Goal: Information Seeking & Learning: Find specific fact

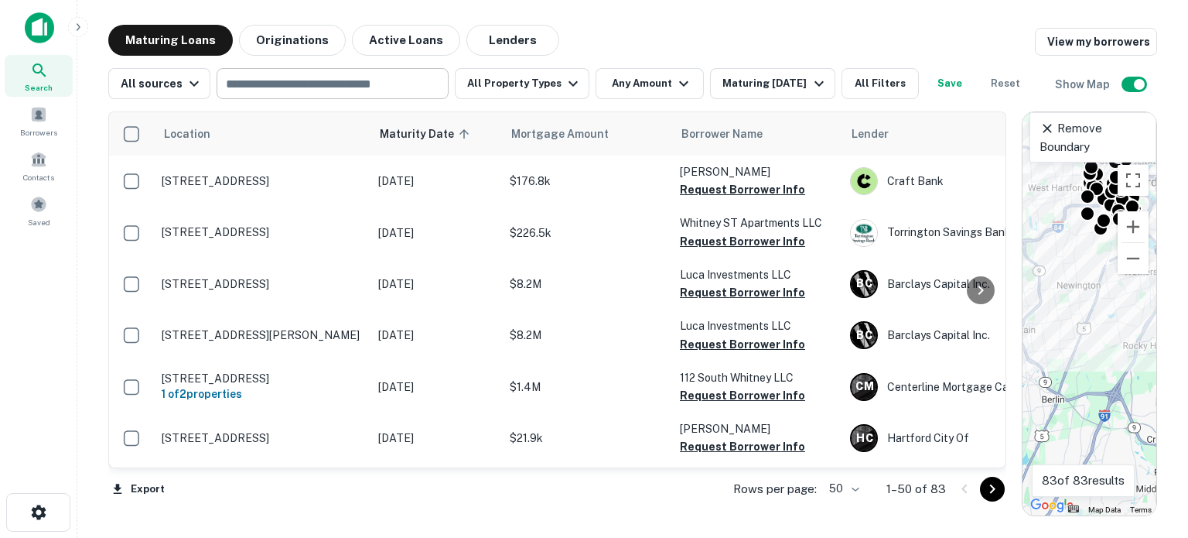
click at [241, 78] on input "text" at bounding box center [331, 84] width 220 height 22
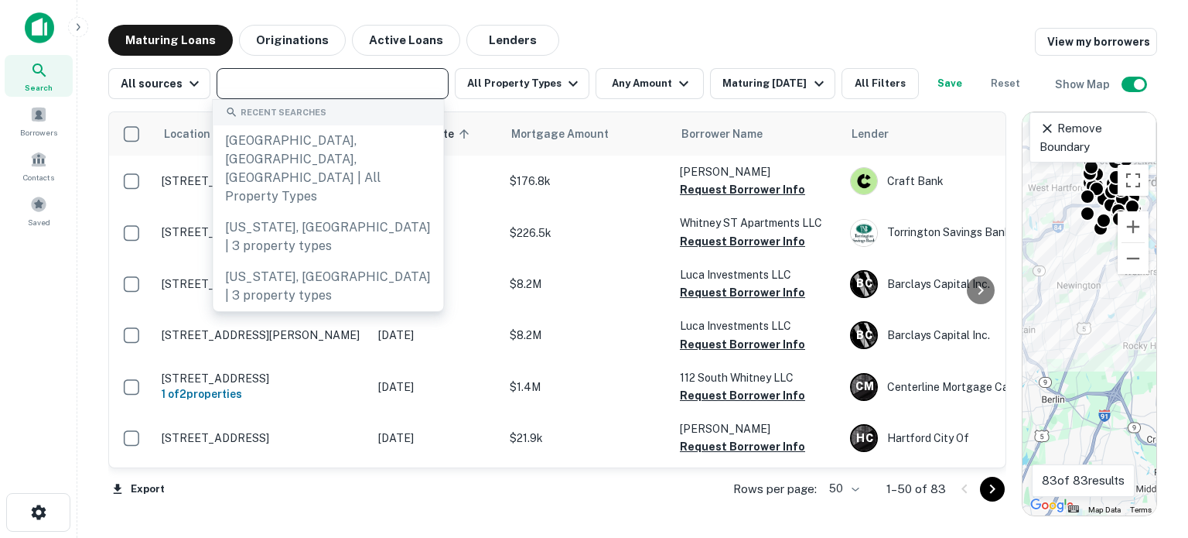
paste input "********"
type input "********"
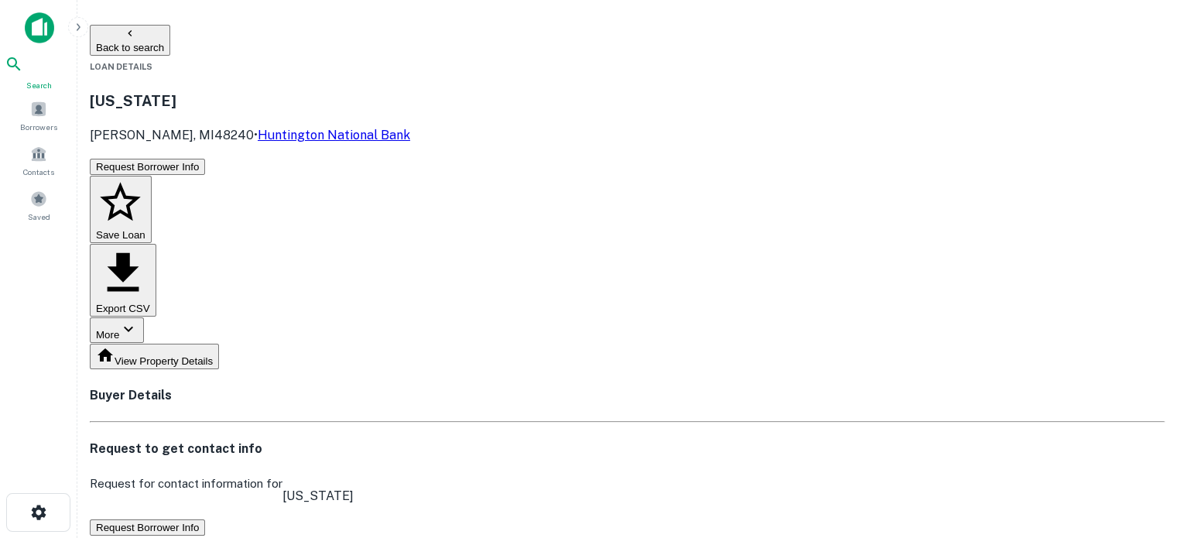
click at [23, 73] on icon at bounding box center [14, 64] width 19 height 19
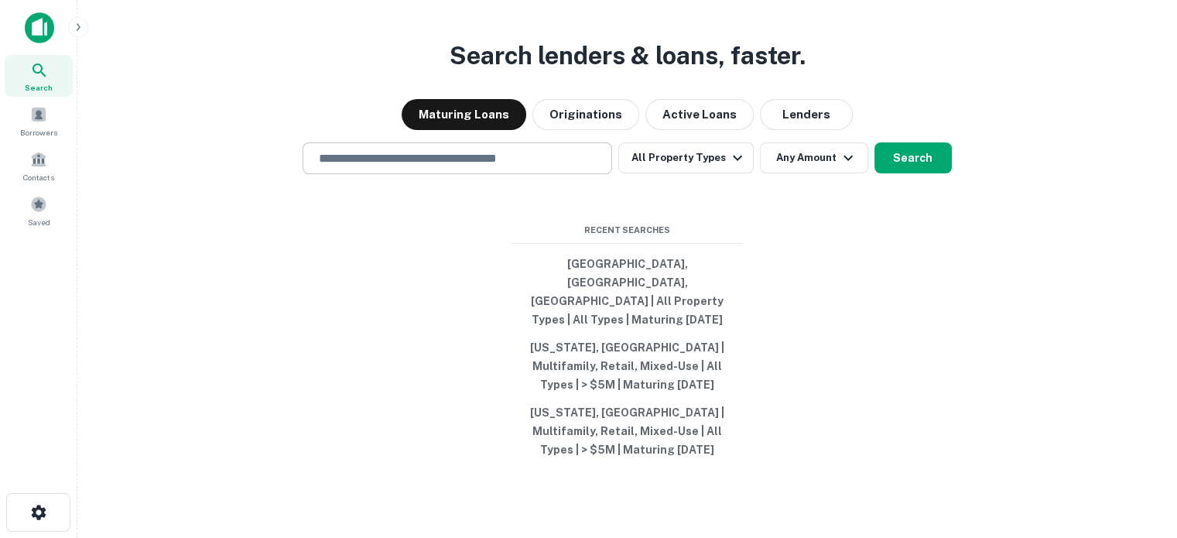
click at [443, 167] on input "text" at bounding box center [456, 158] width 295 height 18
paste input "********"
type input "********"
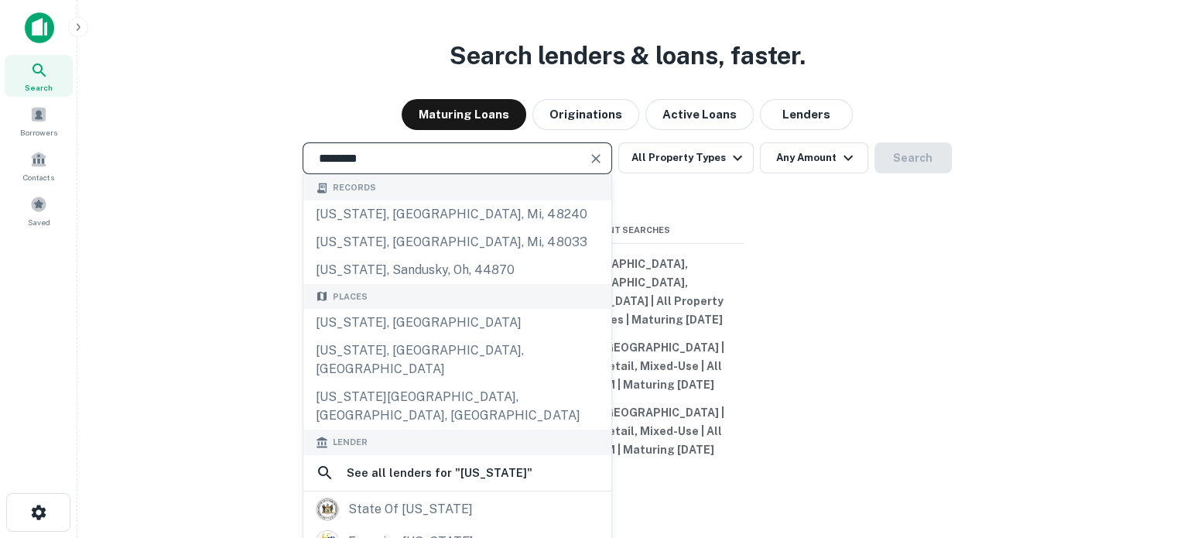
drag, startPoint x: 538, startPoint y: 179, endPoint x: 214, endPoint y: 174, distance: 324.9
click at [215, 174] on div "******** ​ Records delaware, redford, mi, 48240 delaware, southfield, mi, 48033…" at bounding box center [627, 158] width 1074 height 32
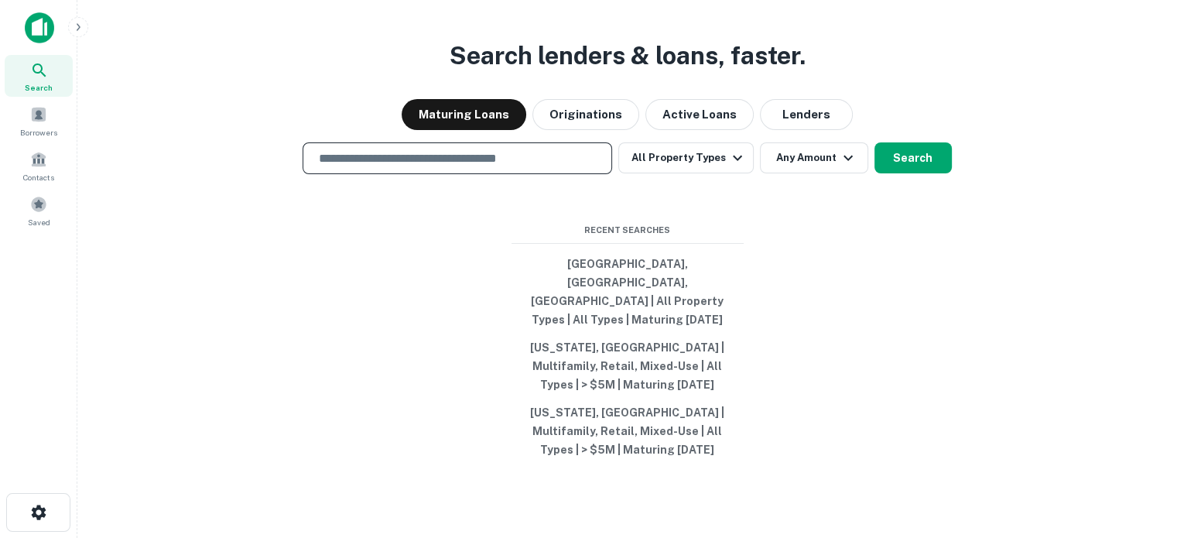
click at [291, 119] on div "Maturing Loans Originations Active Loans Lenders" at bounding box center [627, 114] width 1074 height 31
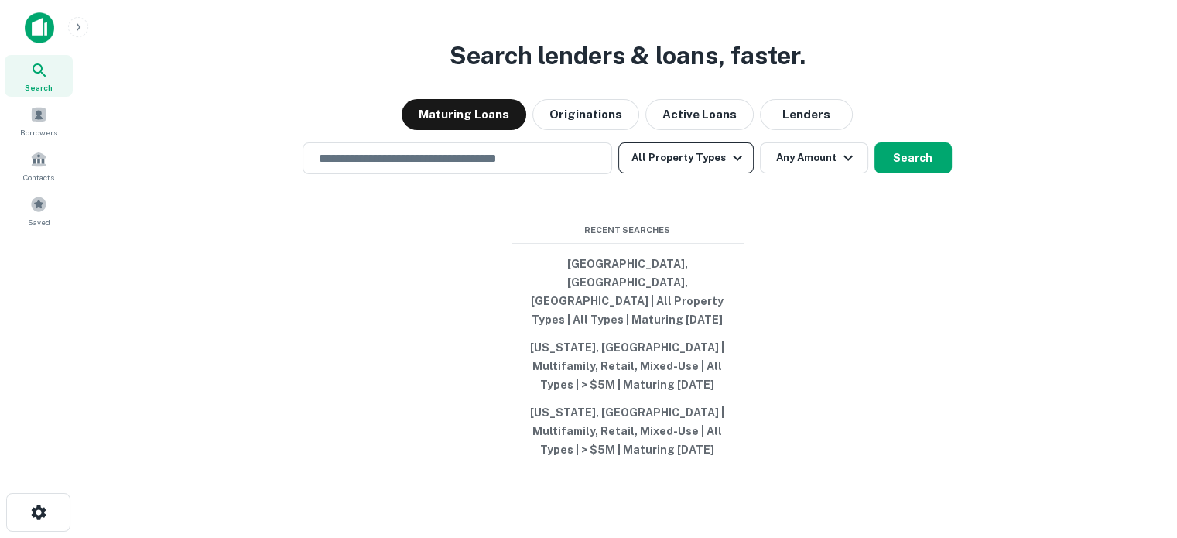
click at [680, 172] on button "All Property Types" at bounding box center [685, 157] width 135 height 31
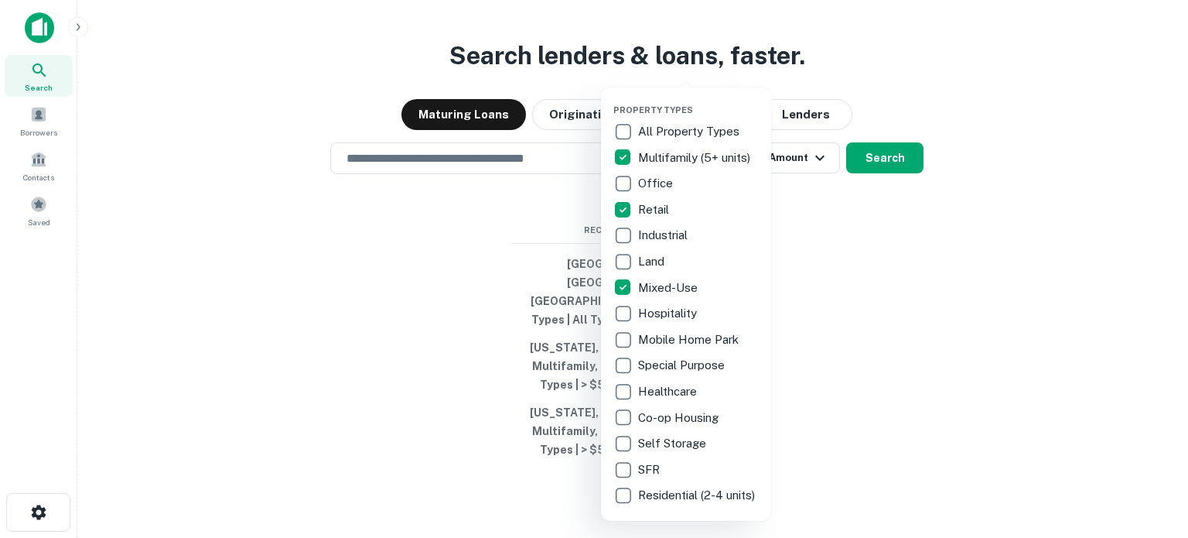
click at [897, 278] on div at bounding box center [594, 269] width 1188 height 538
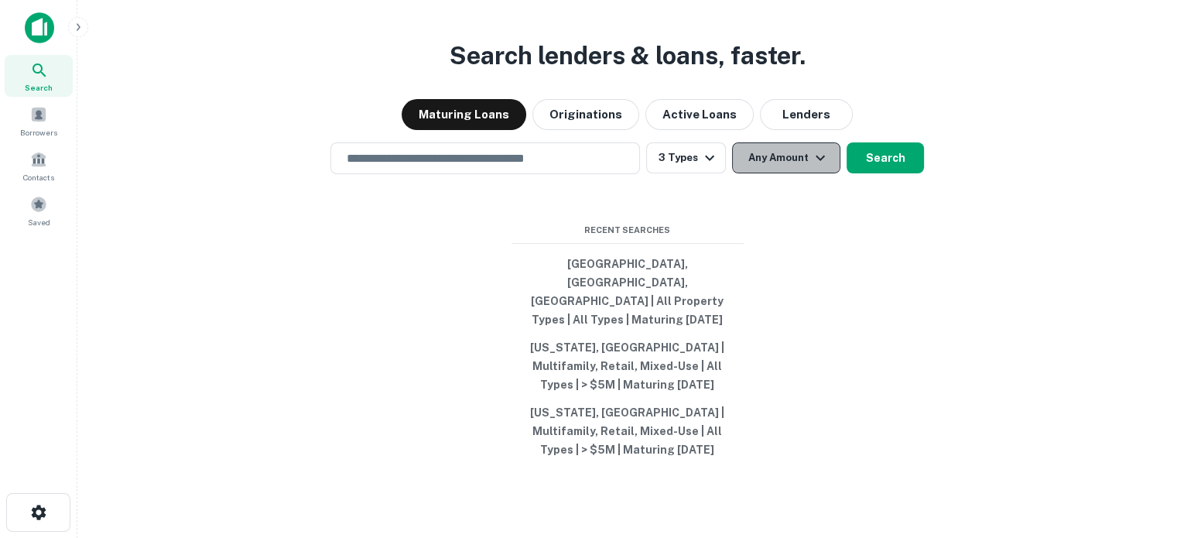
click at [791, 173] on button "Any Amount" at bounding box center [786, 157] width 108 height 31
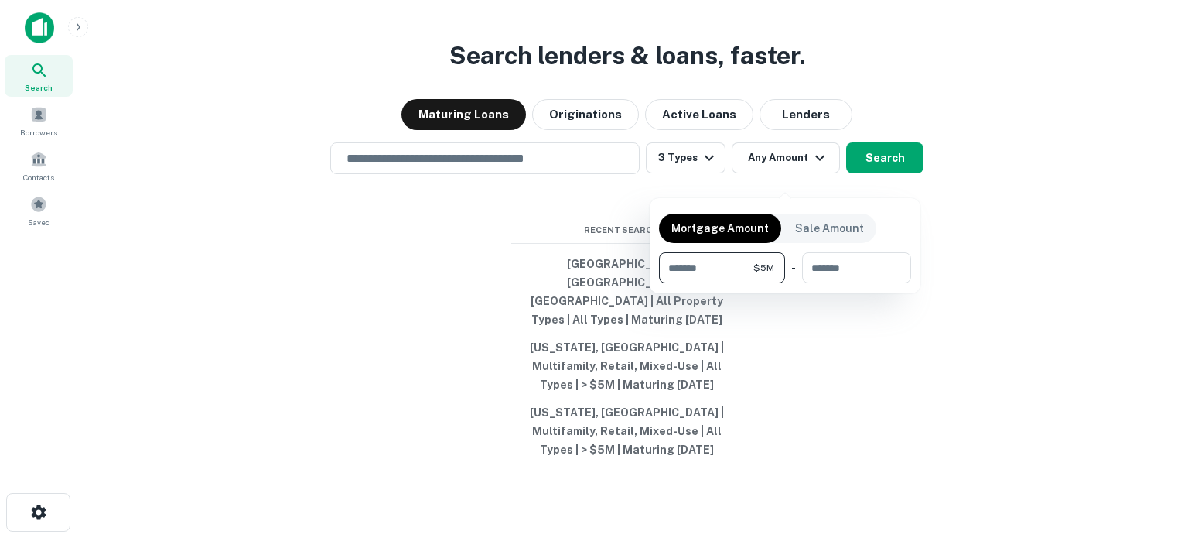
type input "*******"
click at [849, 388] on div at bounding box center [594, 269] width 1188 height 538
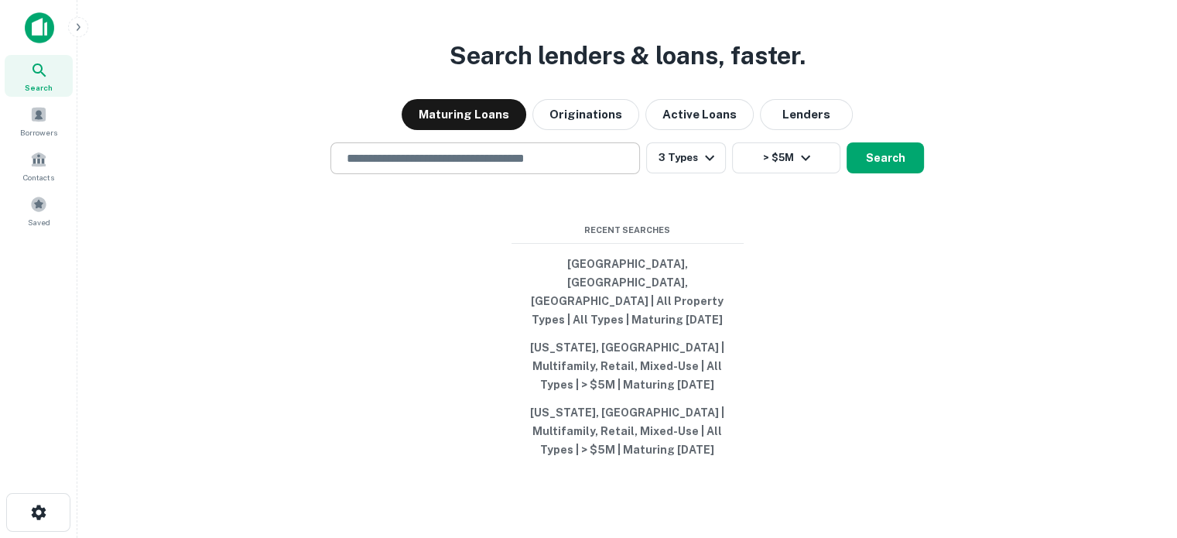
click at [535, 167] on input "text" at bounding box center [484, 158] width 295 height 18
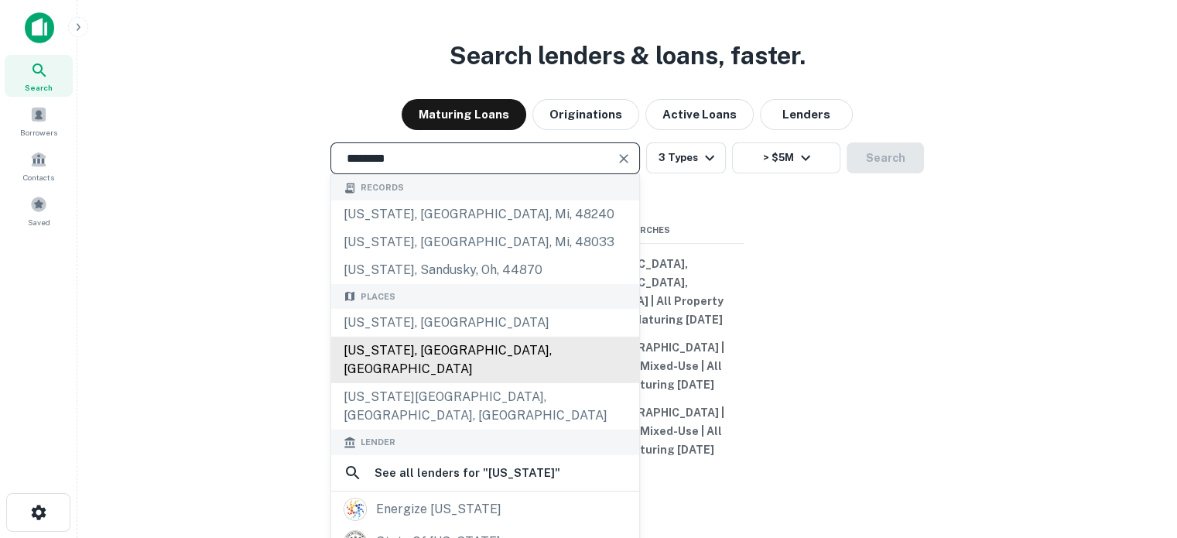
click at [448, 368] on div "Delaware, OH, USA" at bounding box center [485, 359] width 308 height 46
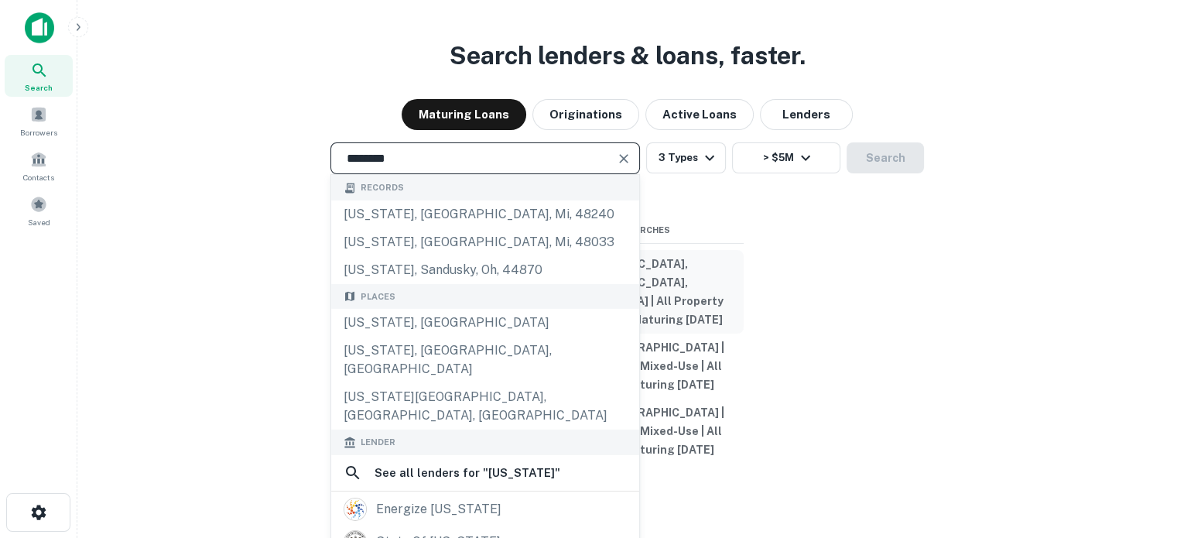
type input "**********"
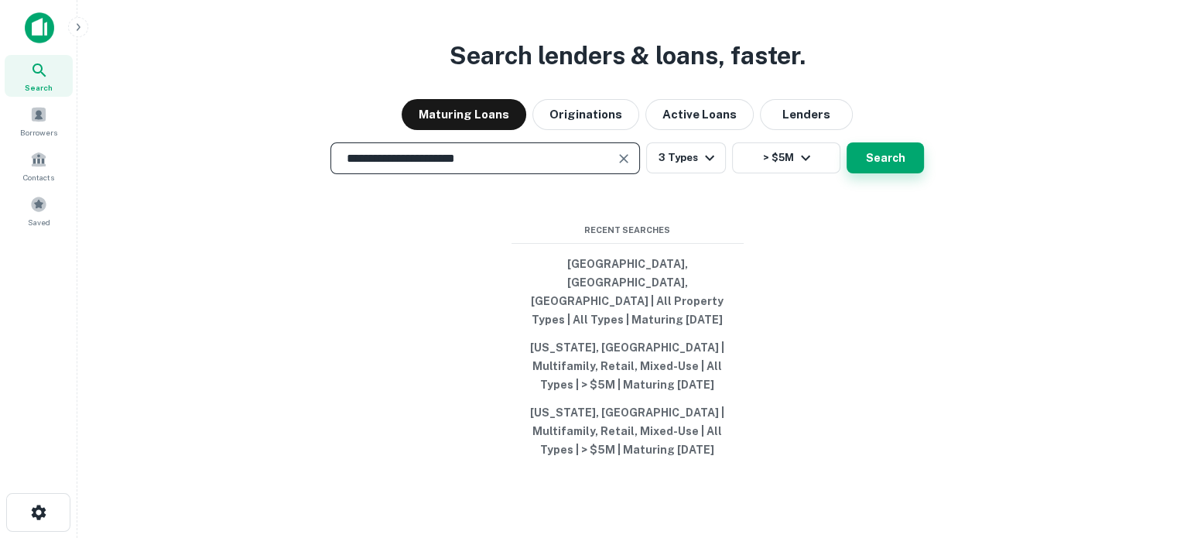
click at [887, 173] on button "Search" at bounding box center [884, 157] width 77 height 31
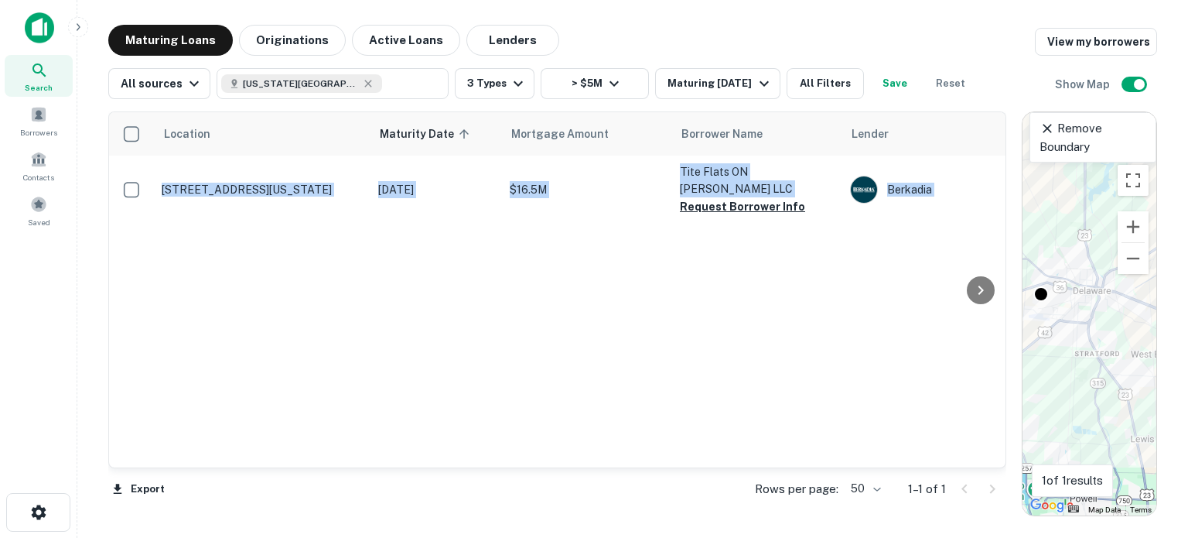
drag, startPoint x: 453, startPoint y: 471, endPoint x: 495, endPoint y: 465, distance: 43.0
click at [495, 465] on div "Location Maturity Date sorted ascending Mortgage Amount Borrower Name Lender Pu…" at bounding box center [557, 290] width 898 height 358
click at [469, 329] on div "Location Maturity Date sorted ascending Mortgage Amount Borrower Name Lender Pu…" at bounding box center [557, 289] width 897 height 355
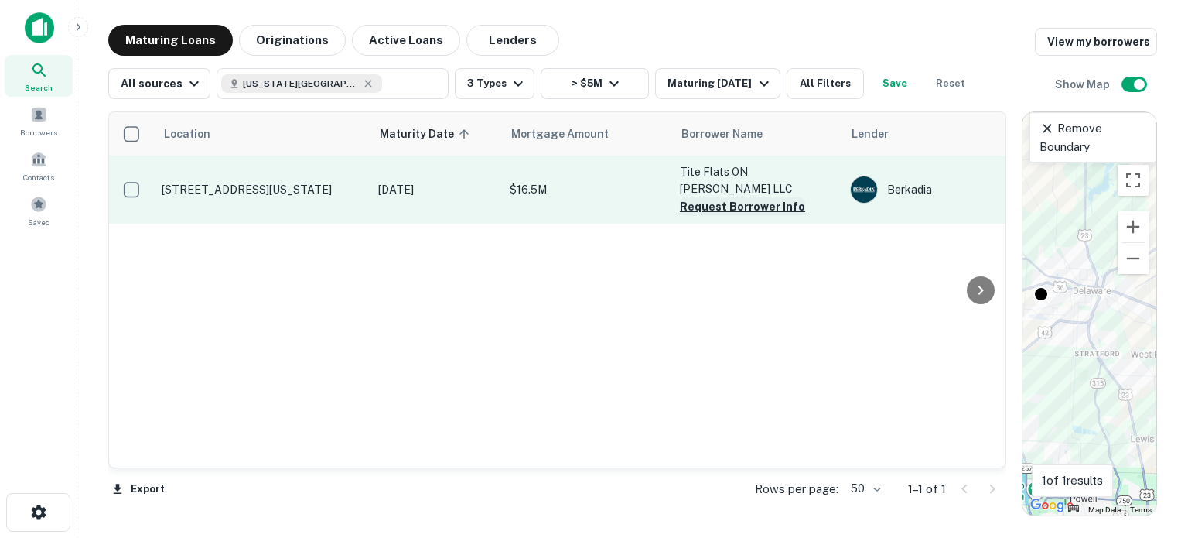
click at [724, 197] on button "Request Borrower Info" at bounding box center [742, 206] width 125 height 19
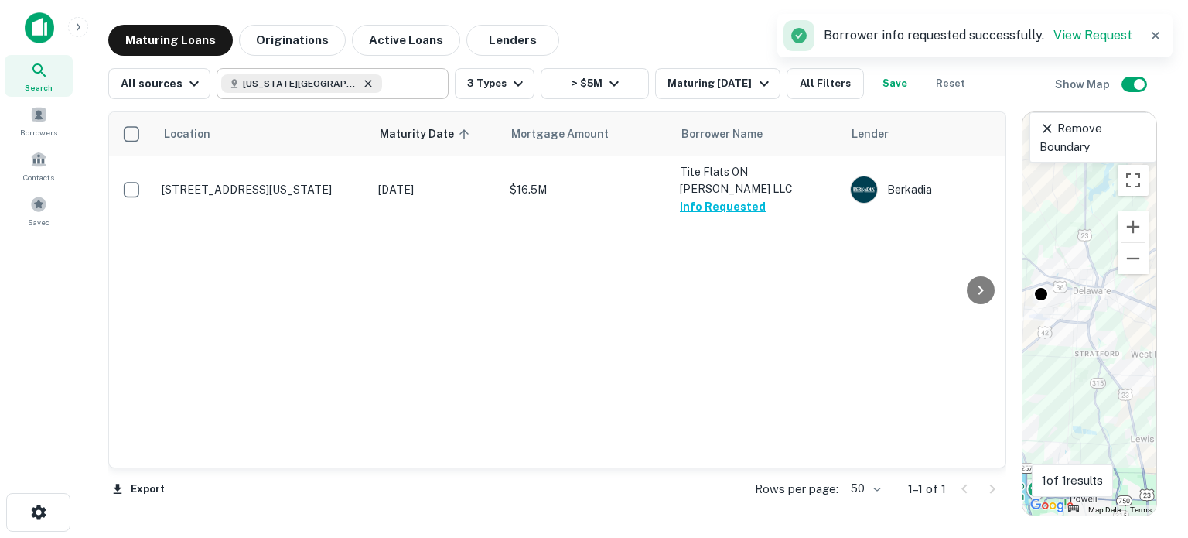
click at [365, 83] on icon at bounding box center [368, 83] width 7 height 7
type input "**********"
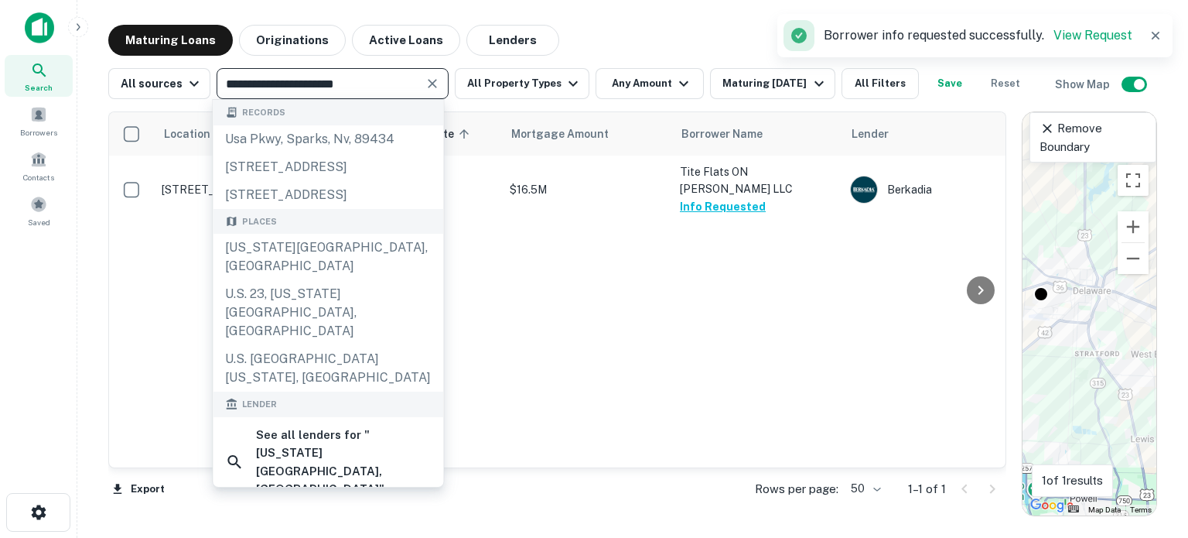
click at [426, 78] on icon "Clear" at bounding box center [432, 83] width 15 height 15
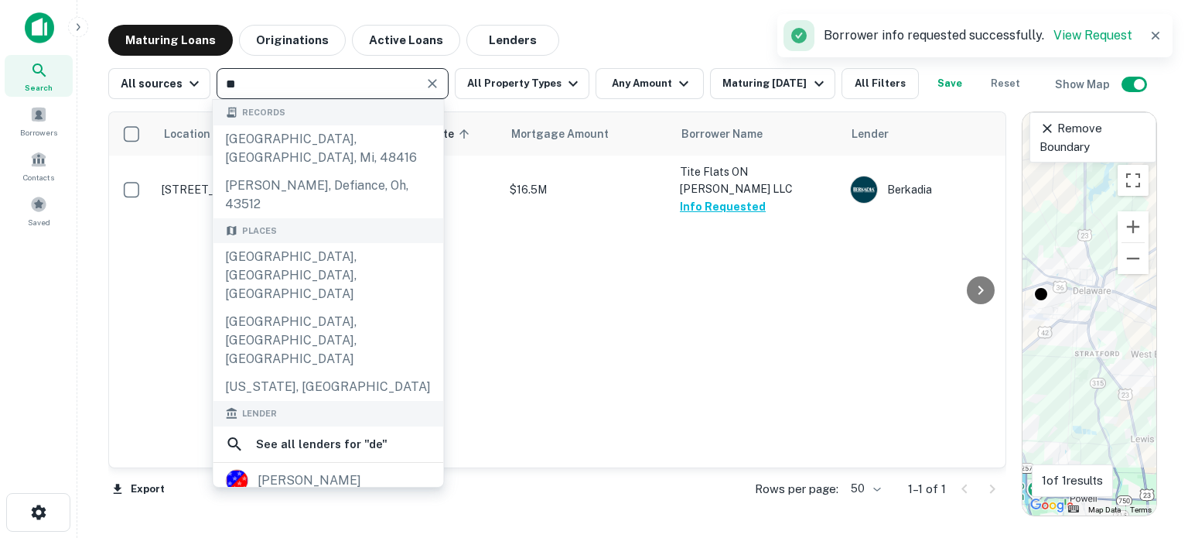
type input "***"
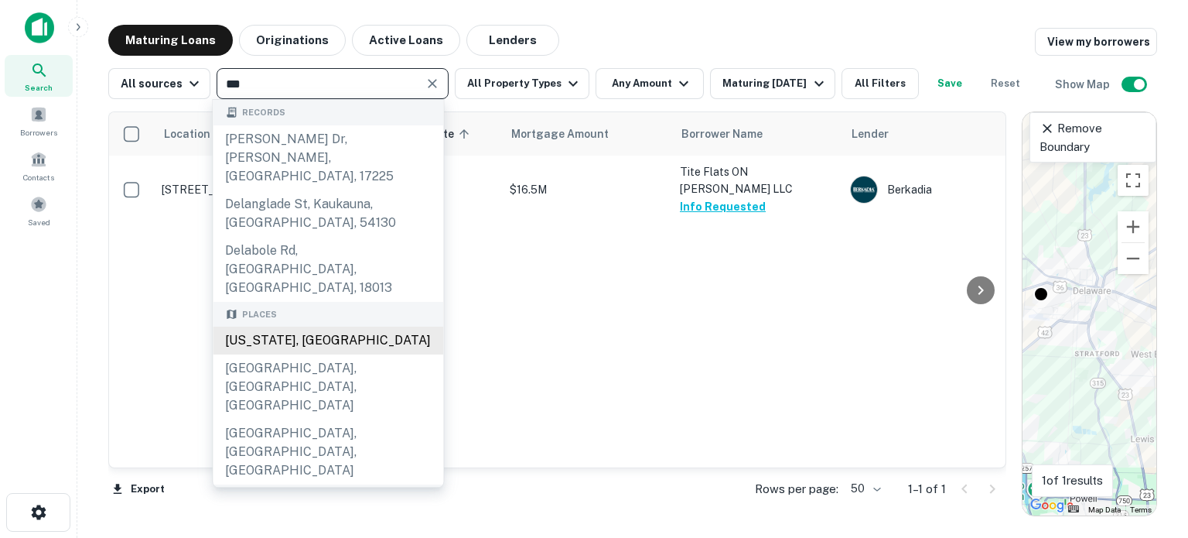
click at [291, 326] on div "Delaware, USA" at bounding box center [328, 340] width 231 height 28
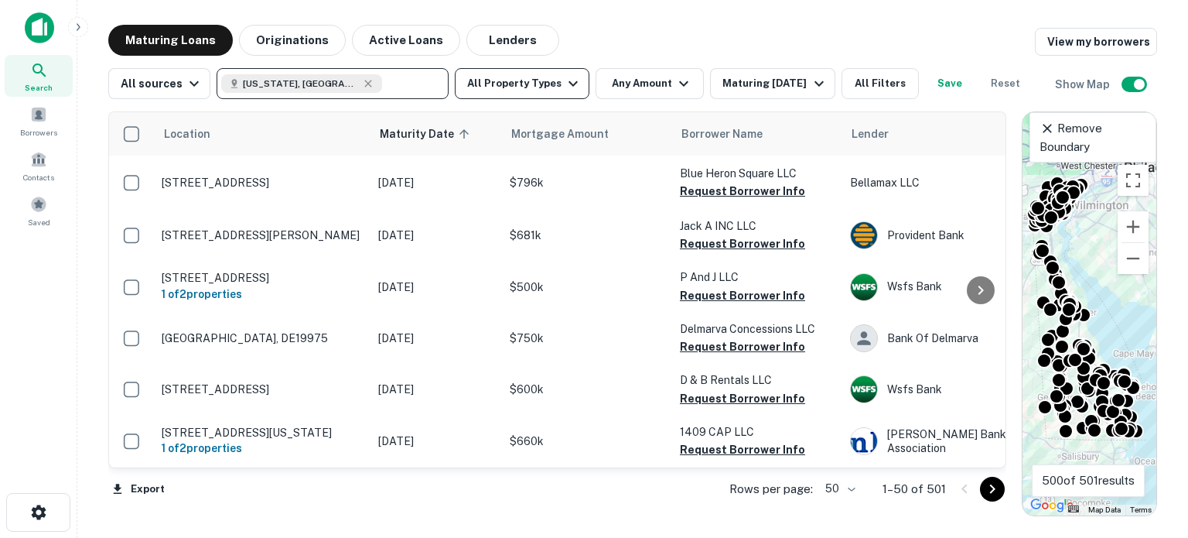
click at [564, 84] on icon "button" at bounding box center [573, 83] width 19 height 19
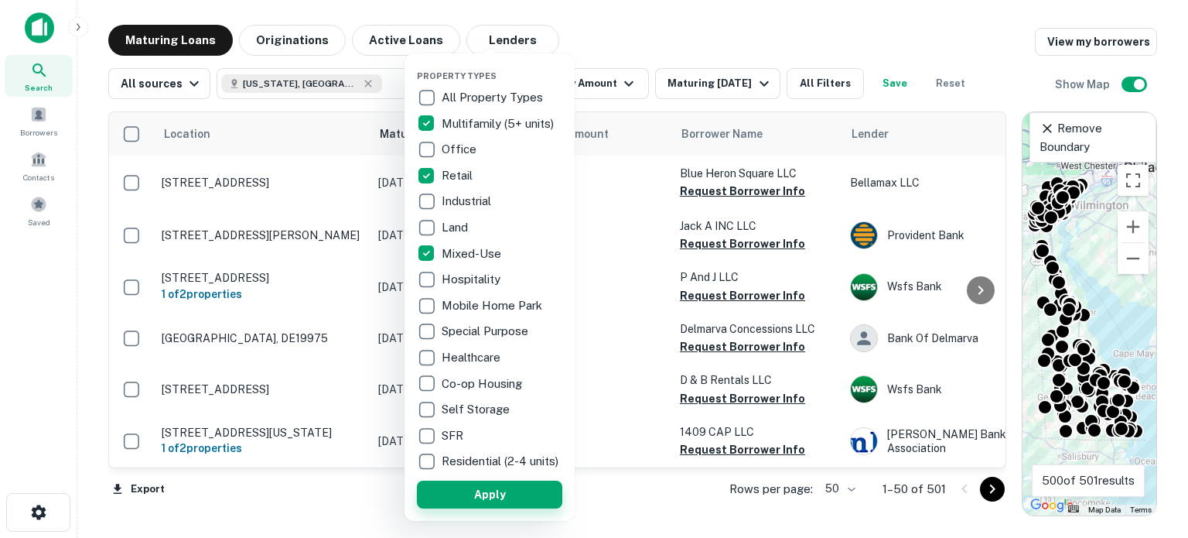
click at [473, 508] on button "Apply" at bounding box center [489, 494] width 145 height 28
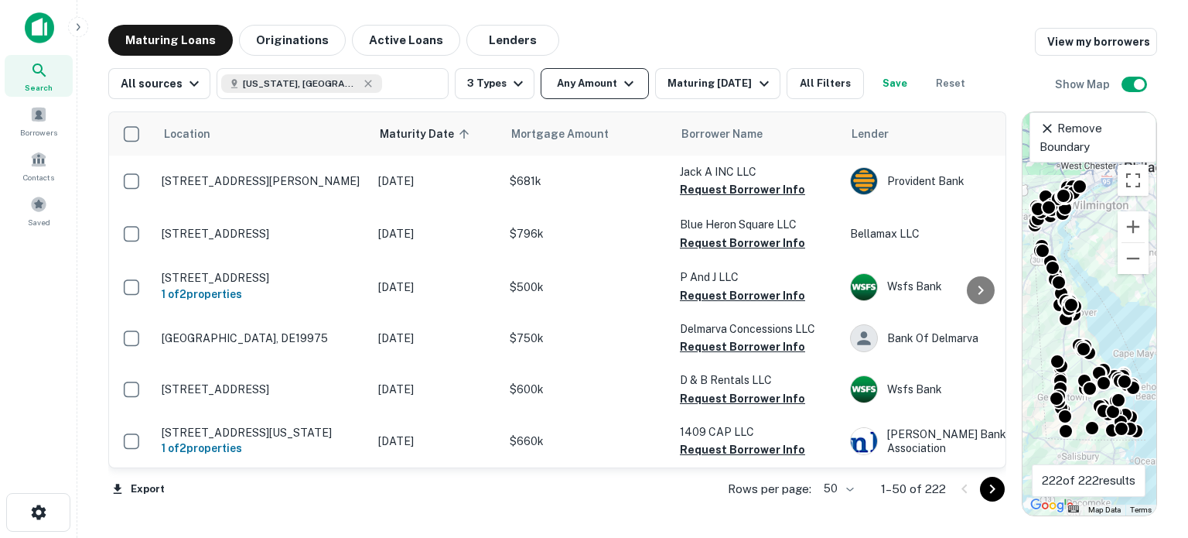
click at [628, 83] on icon "button" at bounding box center [629, 83] width 19 height 19
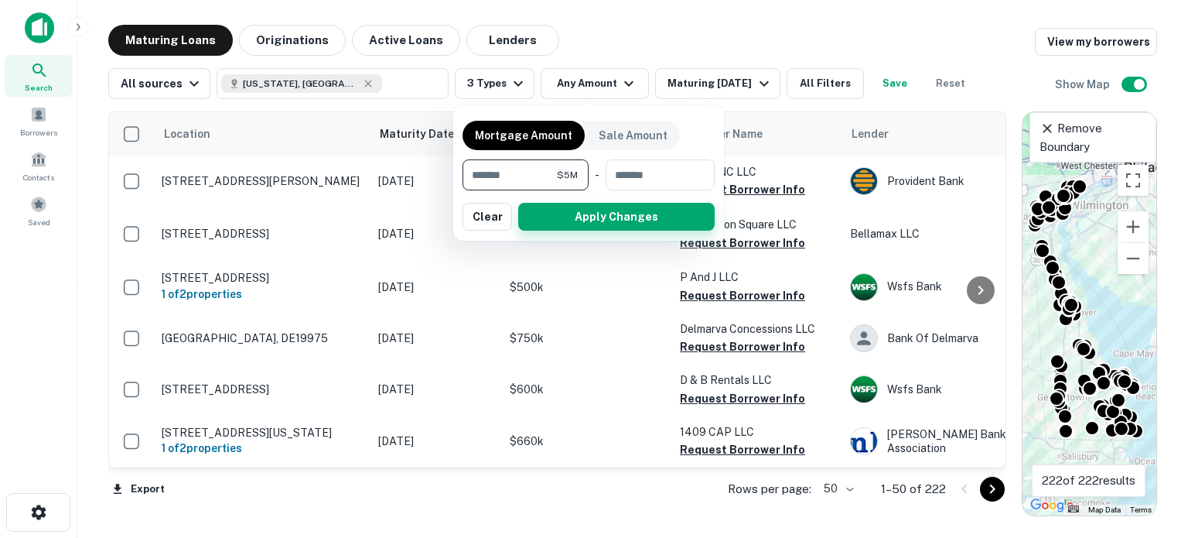
type input "*******"
click at [617, 225] on button "Apply Changes" at bounding box center [616, 217] width 196 height 28
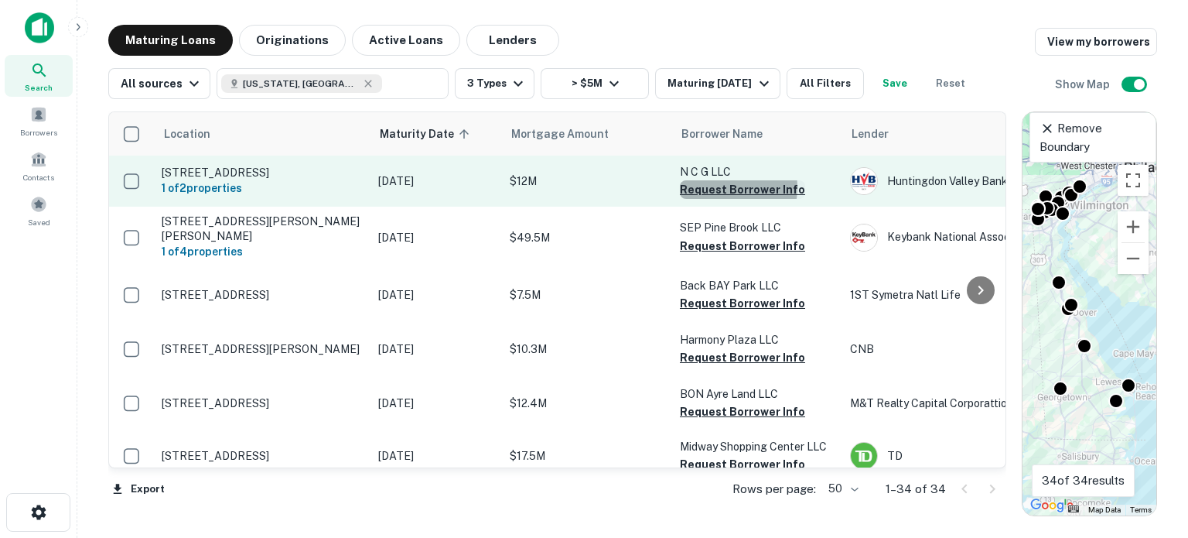
click at [727, 187] on button "Request Borrower Info" at bounding box center [742, 189] width 125 height 19
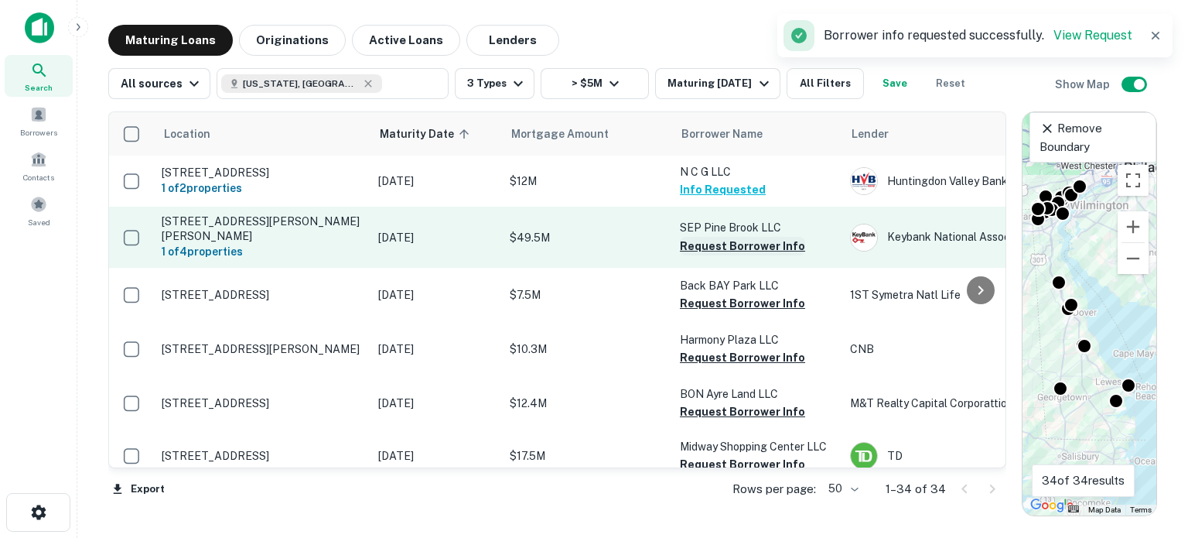
click at [707, 244] on button "Request Borrower Info" at bounding box center [742, 246] width 125 height 19
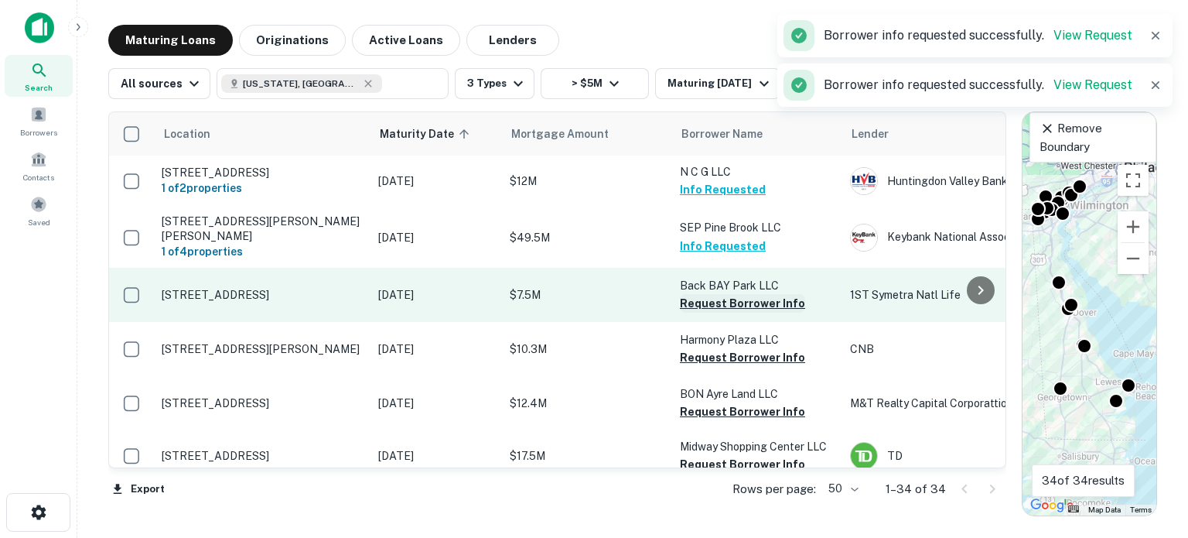
click at [688, 295] on button "Request Borrower Info" at bounding box center [742, 303] width 125 height 19
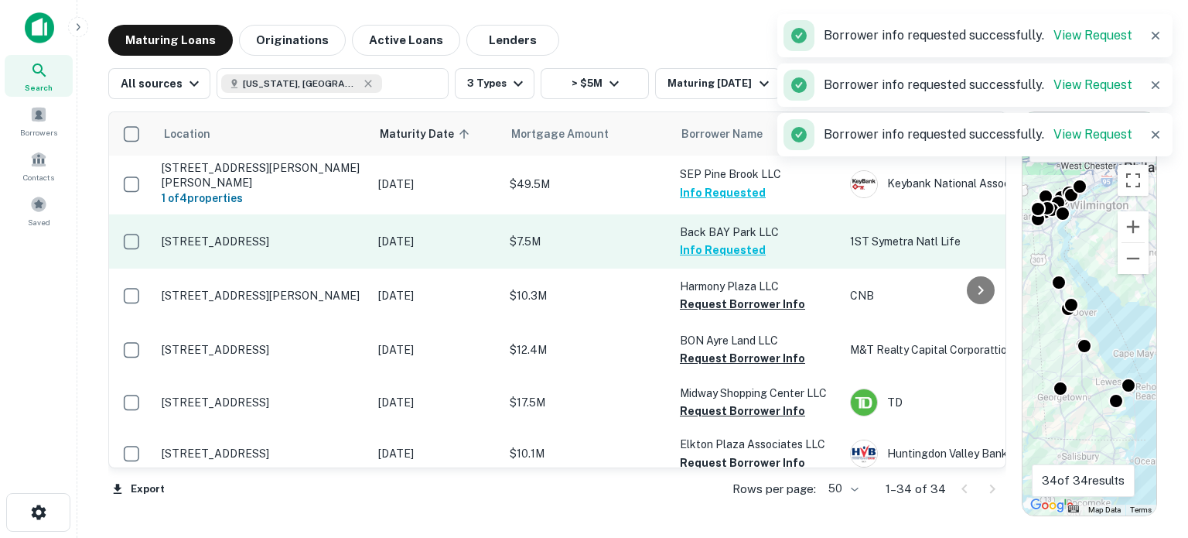
scroll to position [77, 0]
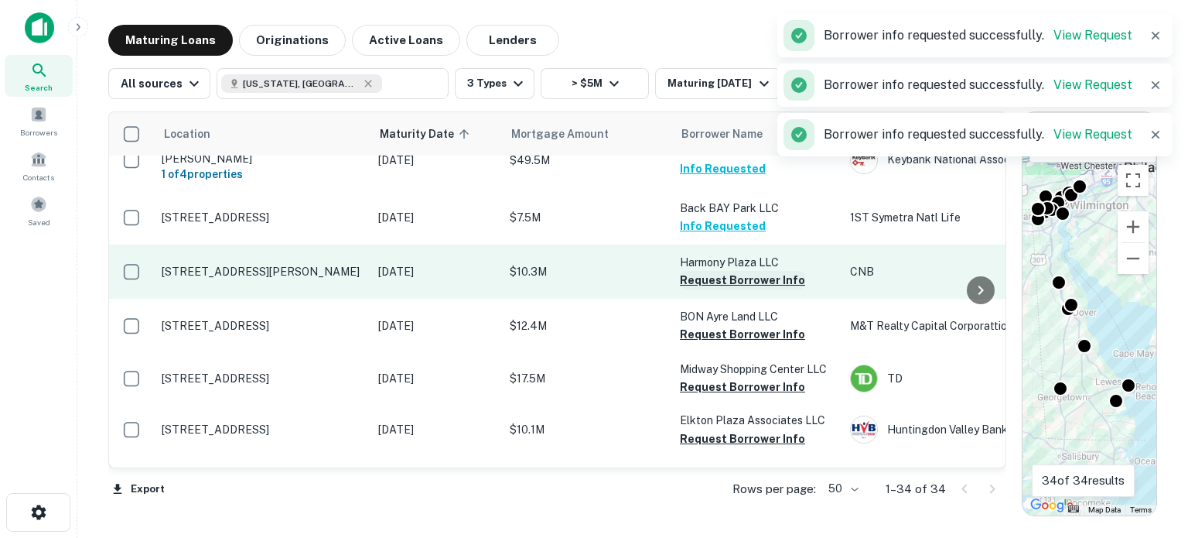
click at [699, 273] on button "Request Borrower Info" at bounding box center [742, 280] width 125 height 19
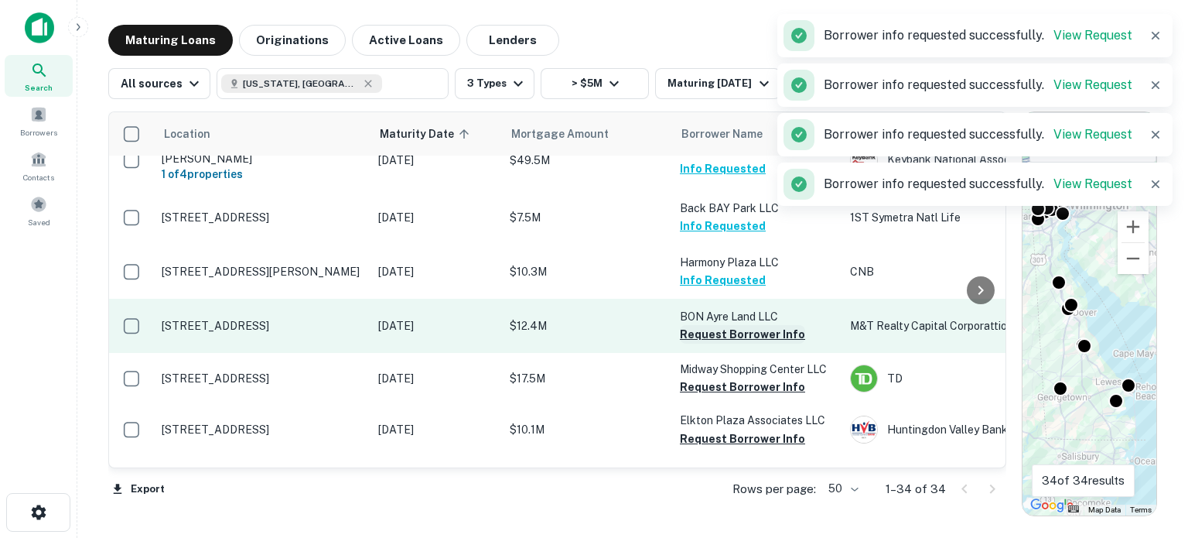
click at [699, 325] on button "Request Borrower Info" at bounding box center [742, 334] width 125 height 19
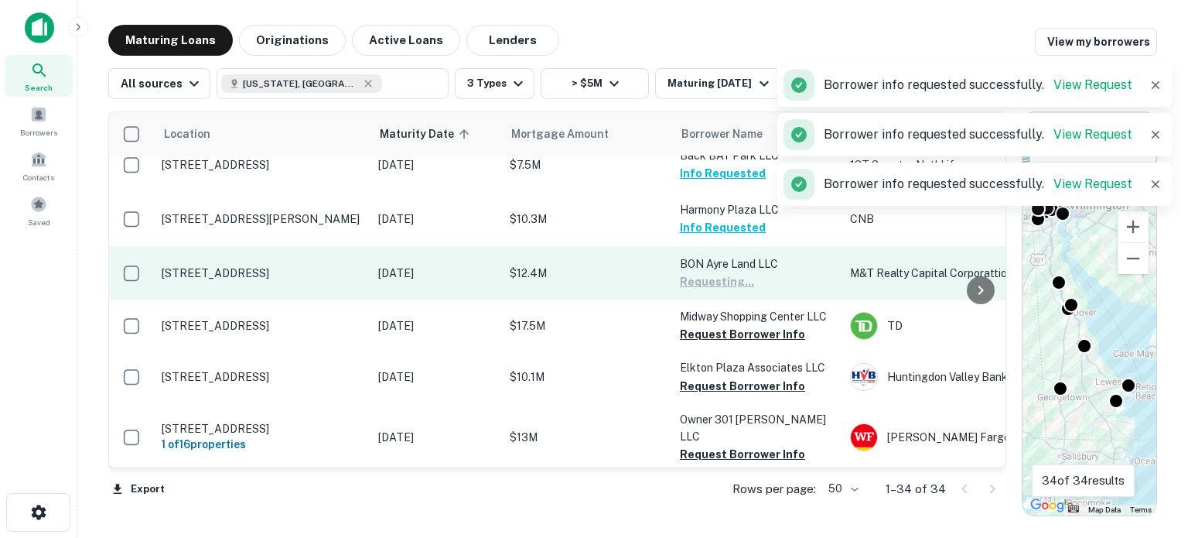
scroll to position [155, 0]
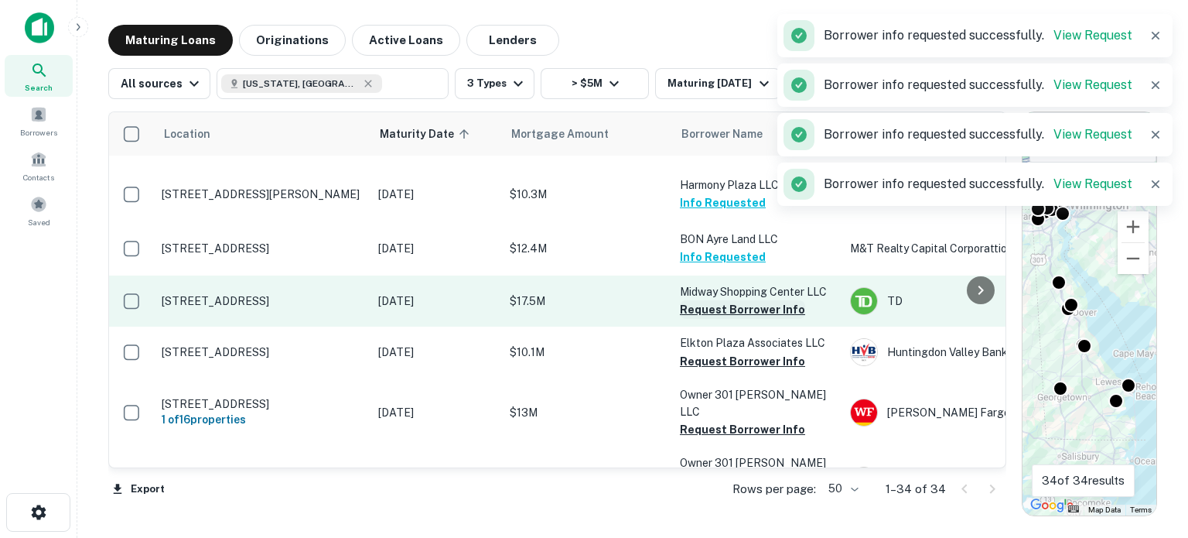
click at [705, 300] on button "Request Borrower Info" at bounding box center [742, 309] width 125 height 19
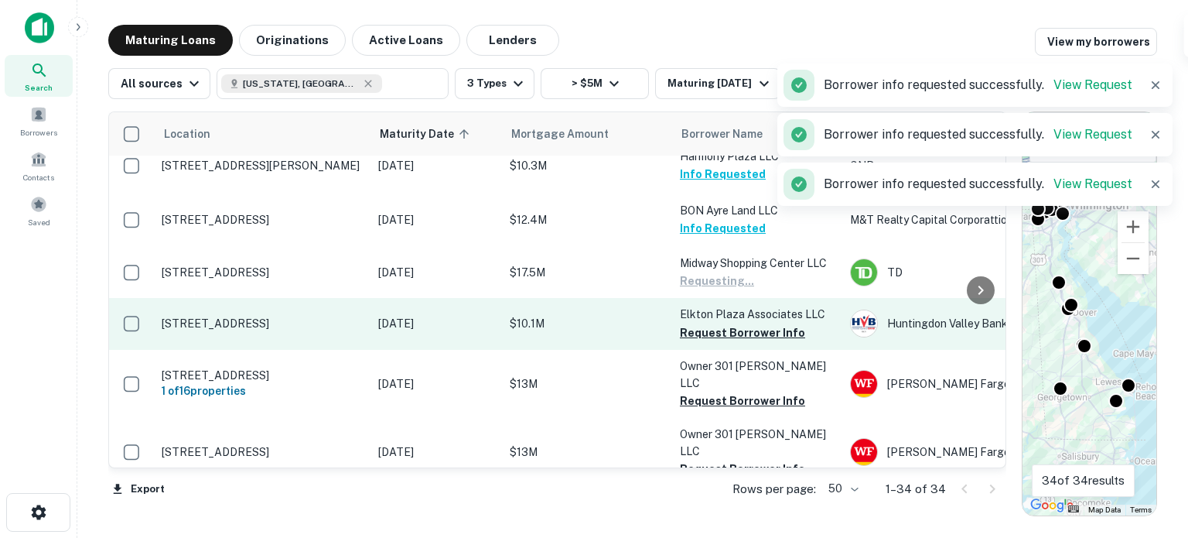
scroll to position [232, 0]
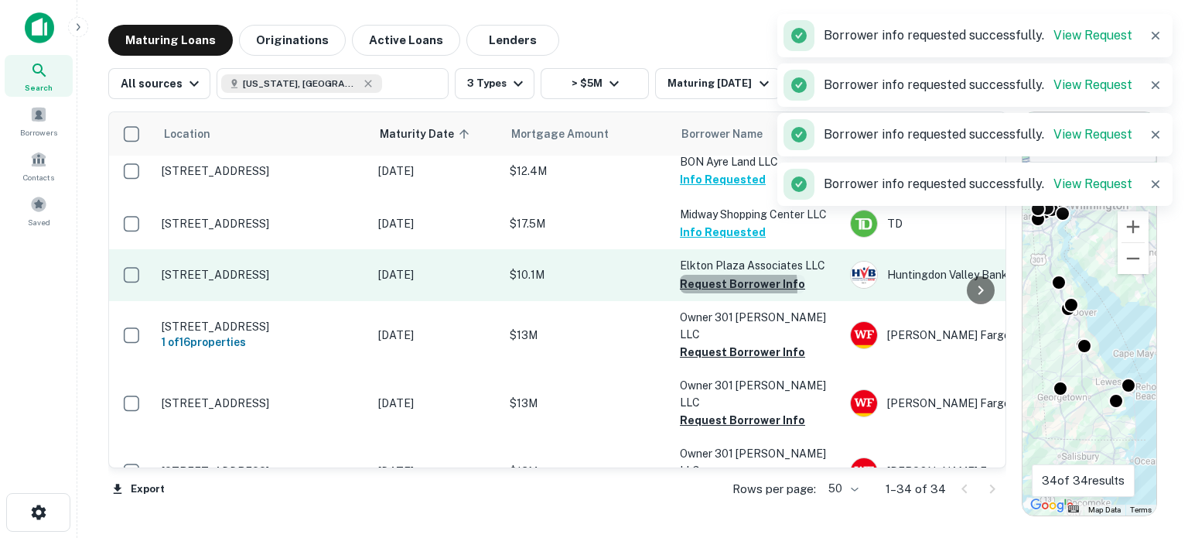
click at [699, 278] on button "Request Borrower Info" at bounding box center [742, 284] width 125 height 19
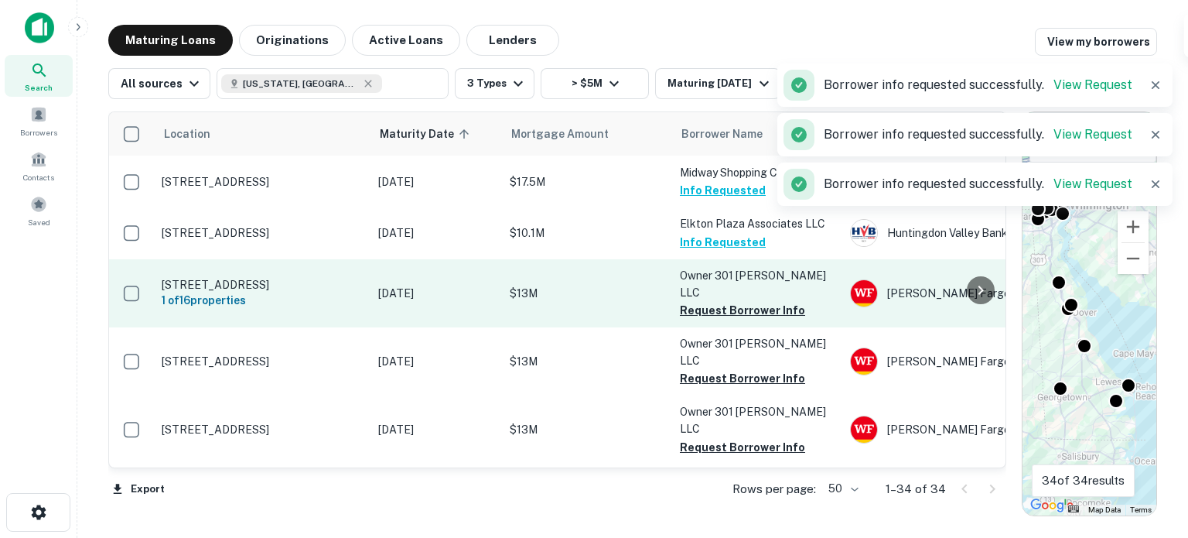
scroll to position [309, 0]
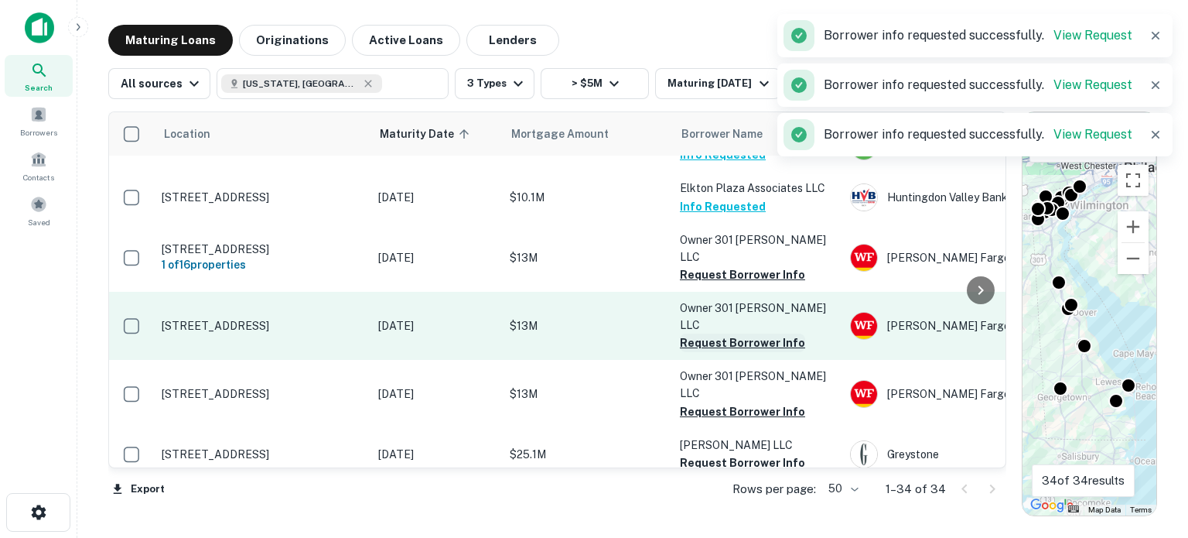
click at [706, 333] on button "Request Borrower Info" at bounding box center [742, 342] width 125 height 19
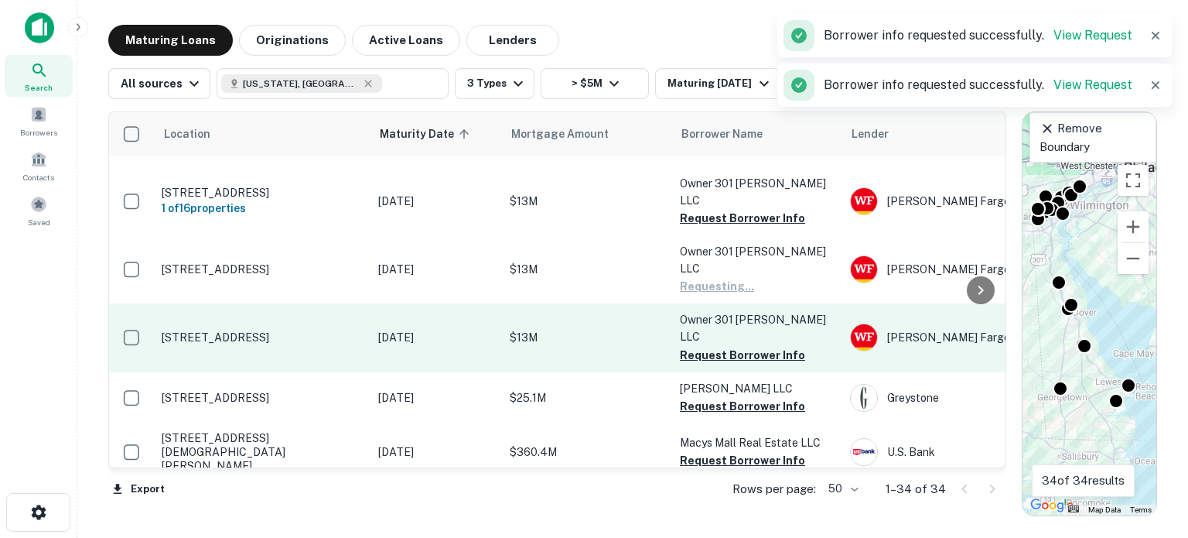
scroll to position [387, 0]
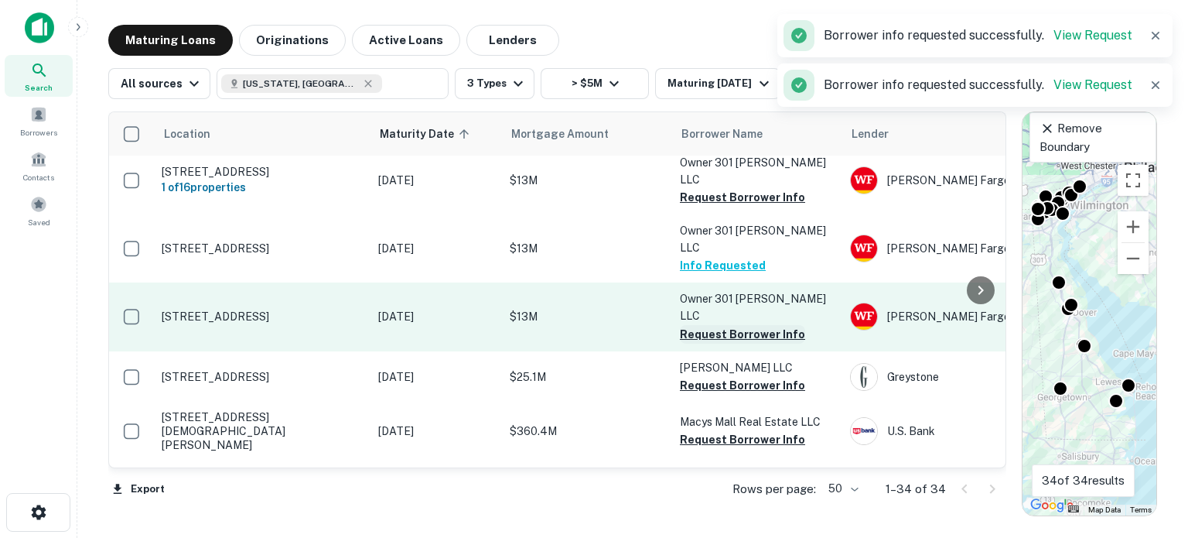
click at [696, 325] on button "Request Borrower Info" at bounding box center [742, 334] width 125 height 19
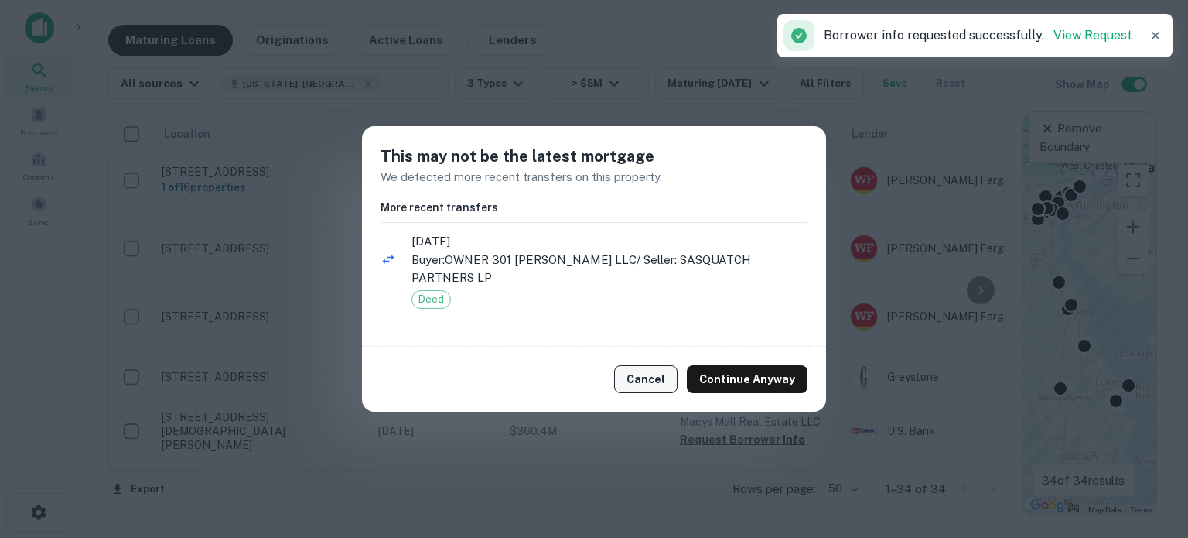
click at [659, 367] on button "Cancel" at bounding box center [645, 379] width 63 height 28
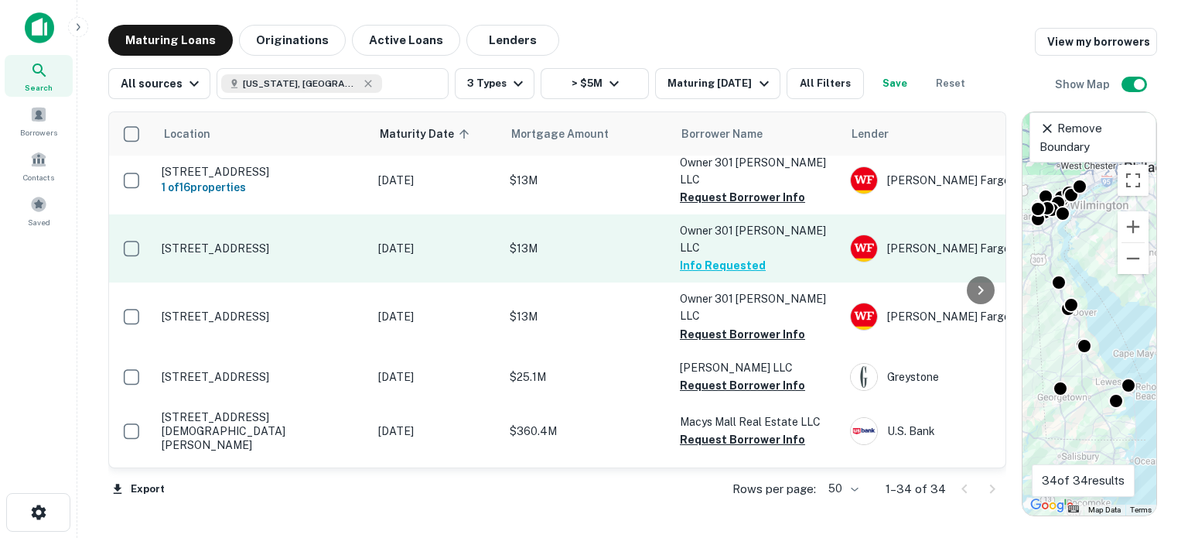
scroll to position [464, 0]
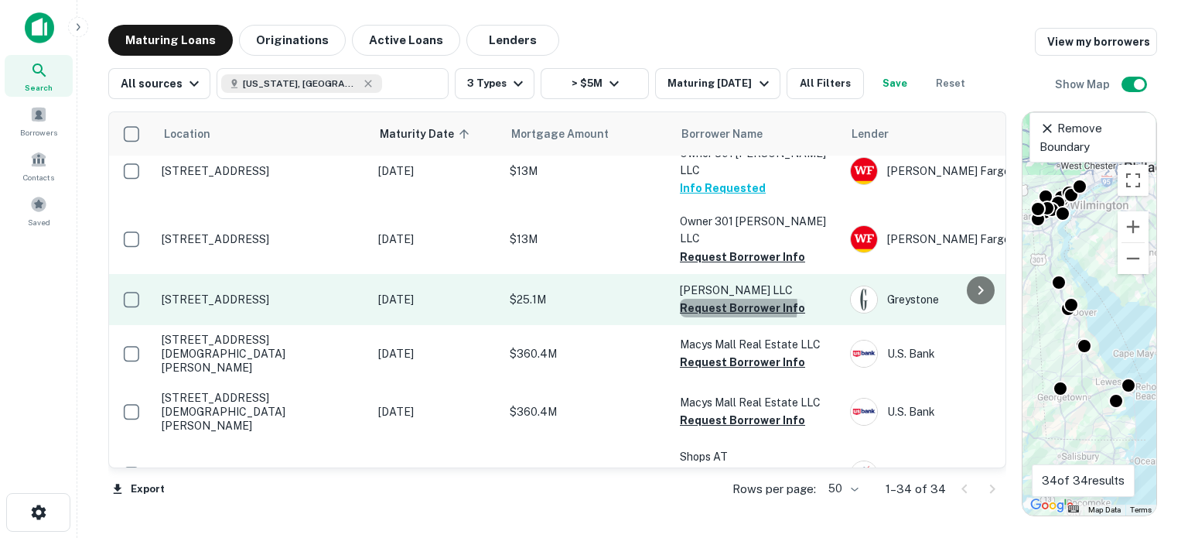
click at [724, 299] on button "Request Borrower Info" at bounding box center [742, 308] width 125 height 19
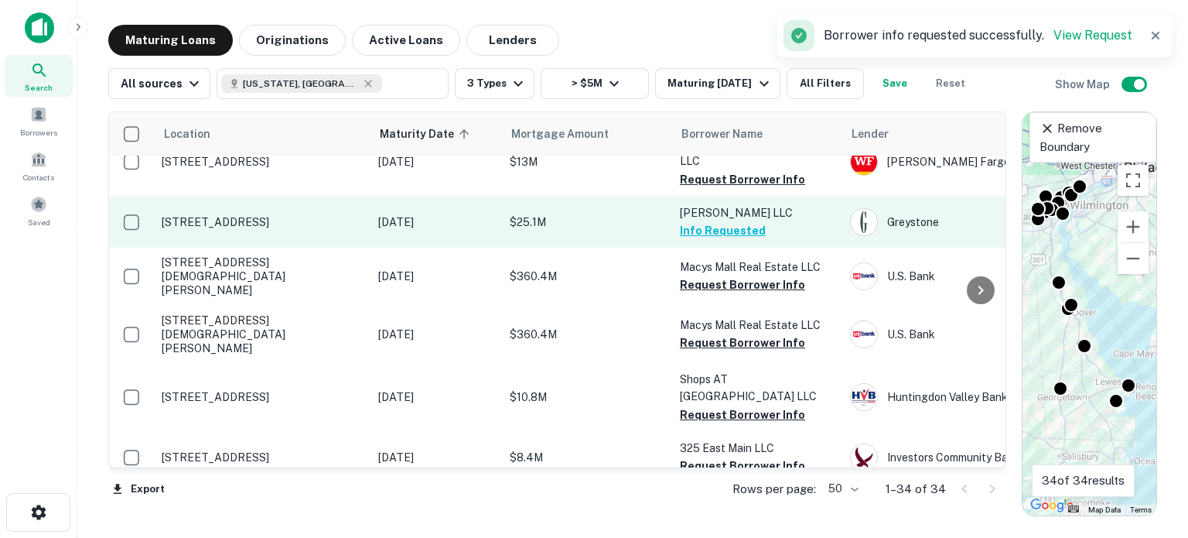
scroll to position [619, 0]
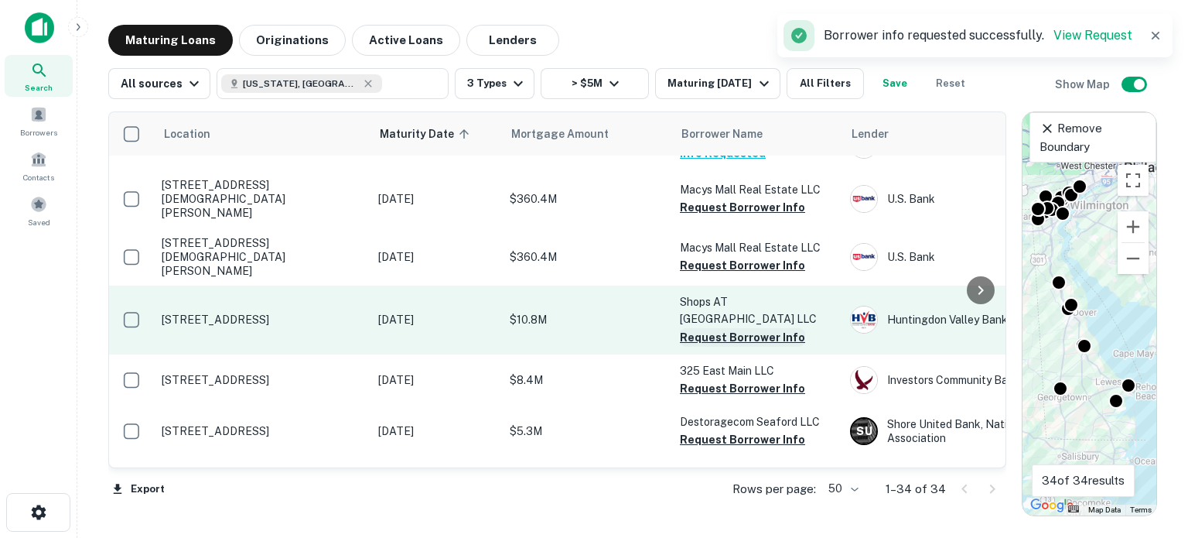
click at [695, 328] on button "Request Borrower Info" at bounding box center [742, 337] width 125 height 19
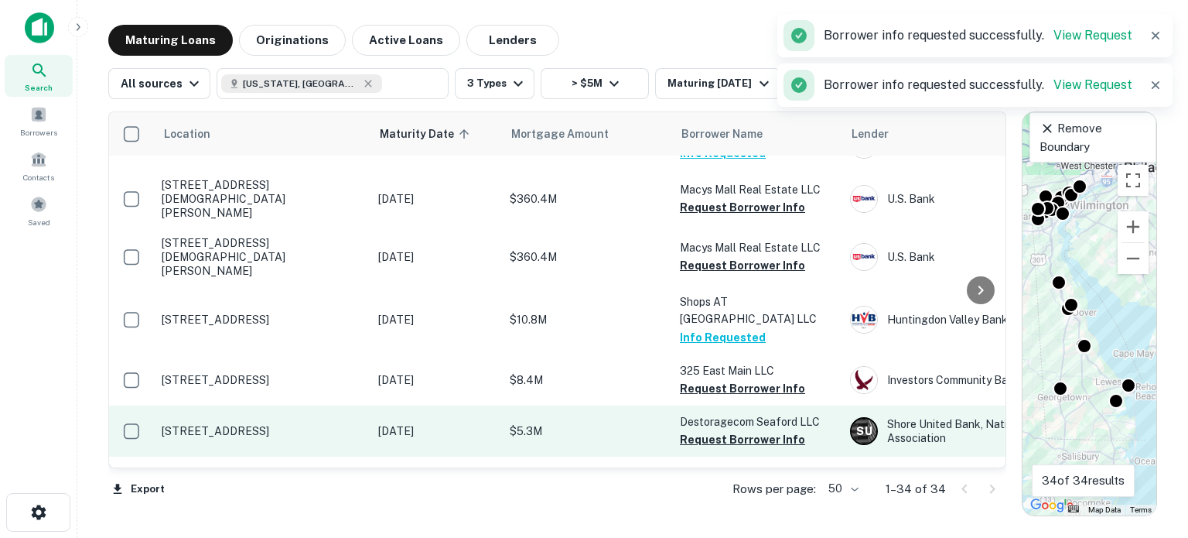
scroll to position [696, 0]
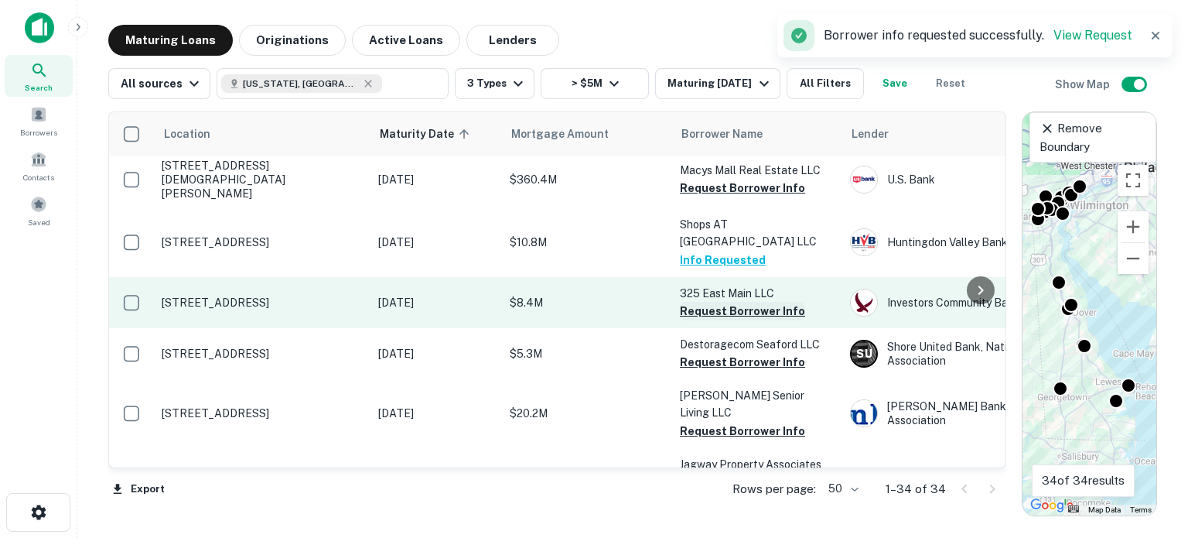
click at [687, 302] on button "Request Borrower Info" at bounding box center [742, 311] width 125 height 19
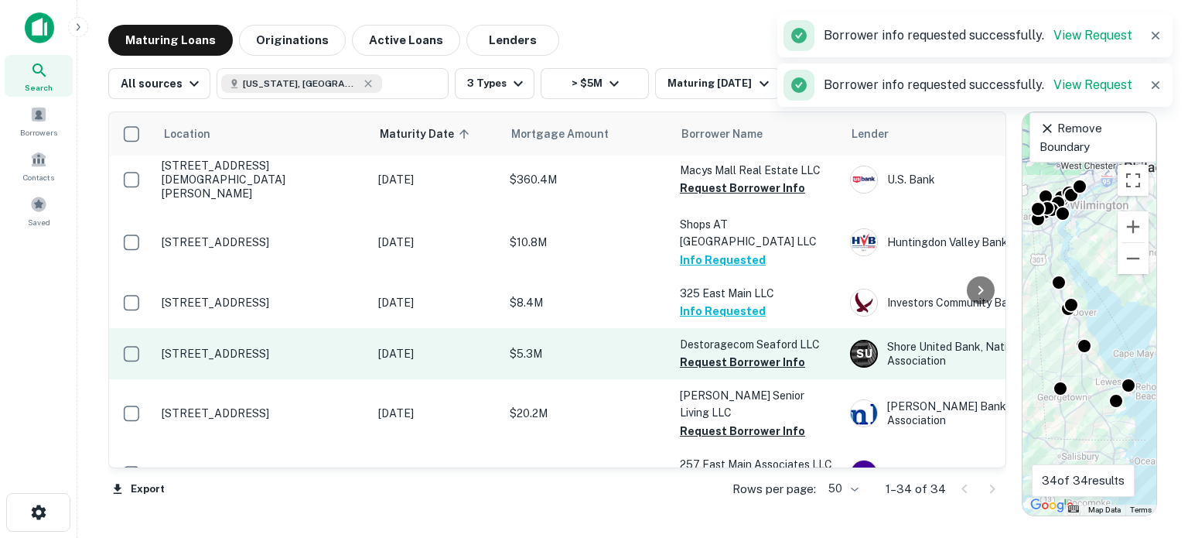
scroll to position [774, 0]
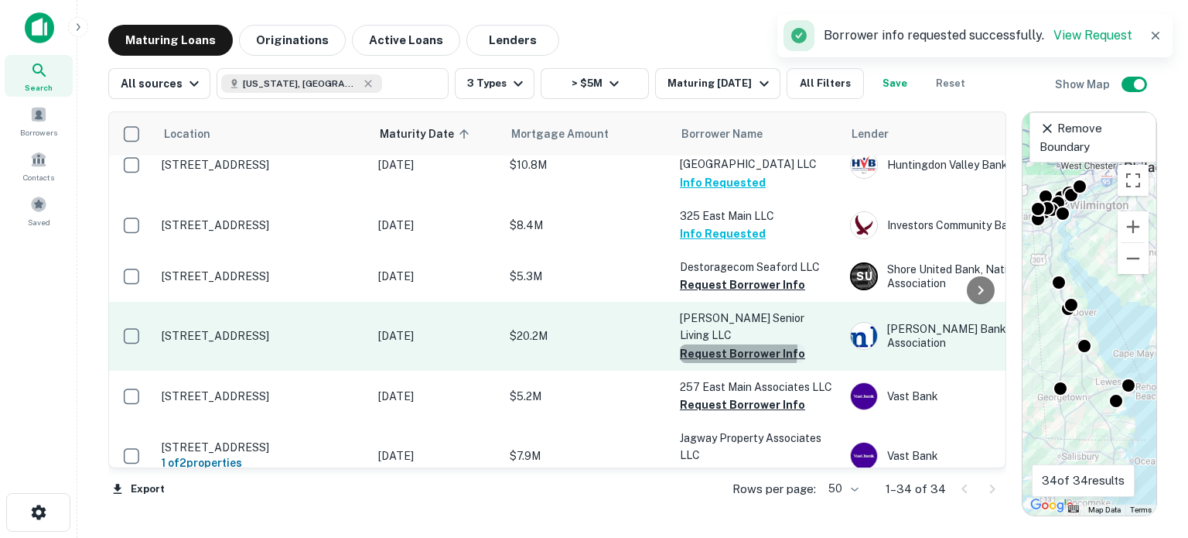
click at [692, 344] on button "Request Borrower Info" at bounding box center [742, 353] width 125 height 19
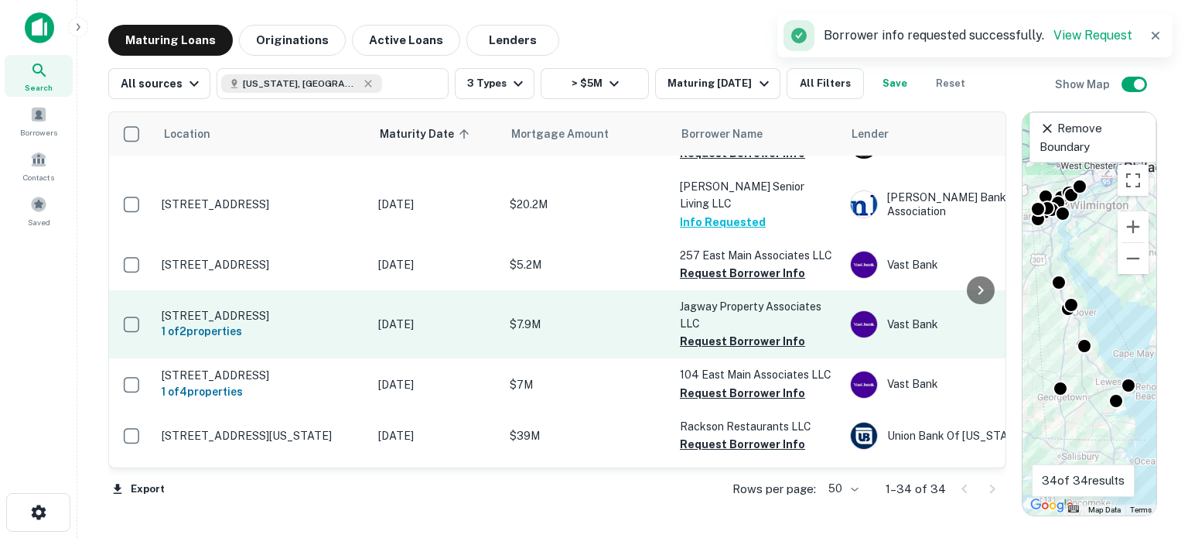
scroll to position [928, 0]
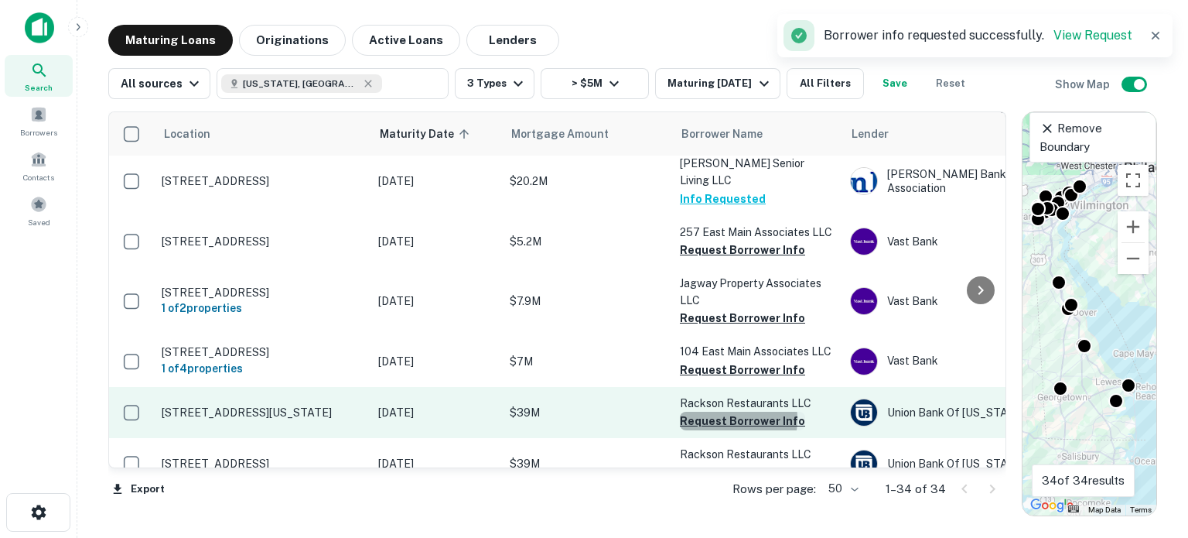
click at [714, 412] on button "Request Borrower Info" at bounding box center [742, 421] width 125 height 19
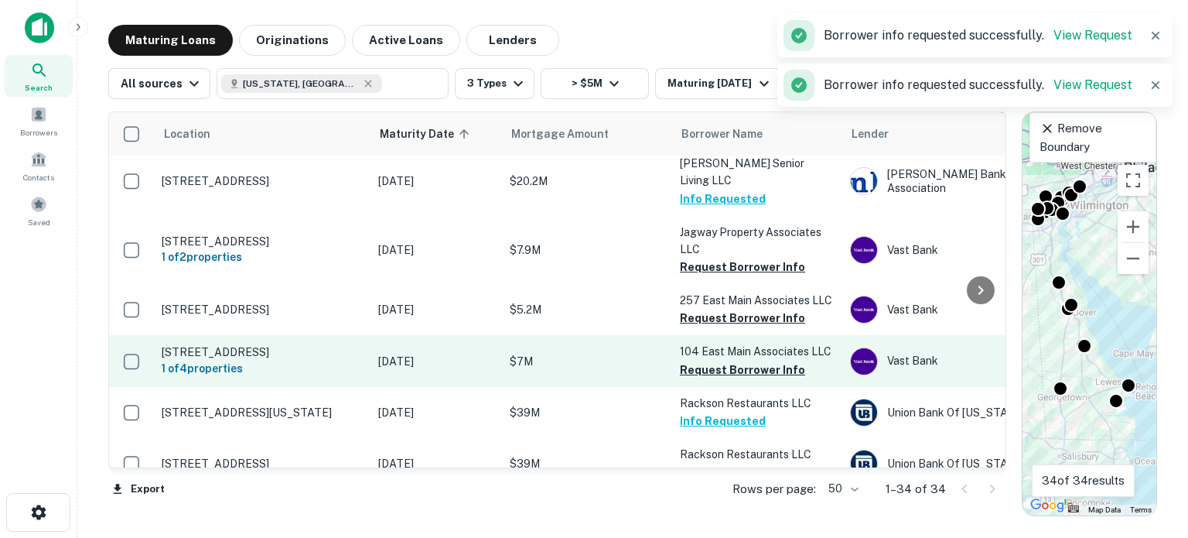
scroll to position [1006, 0]
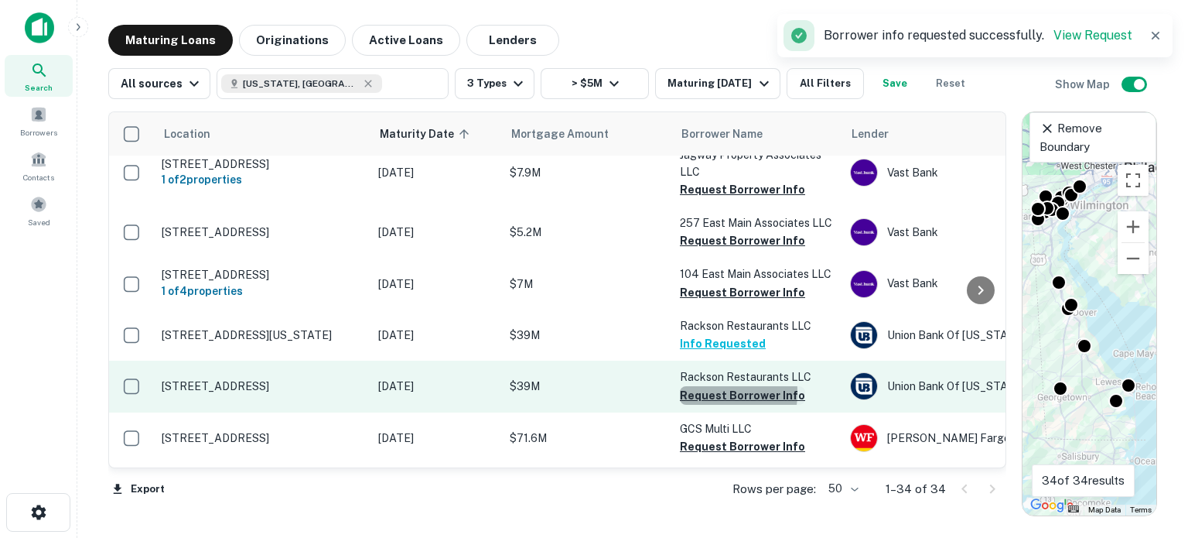
click at [688, 386] on button "Request Borrower Info" at bounding box center [742, 395] width 125 height 19
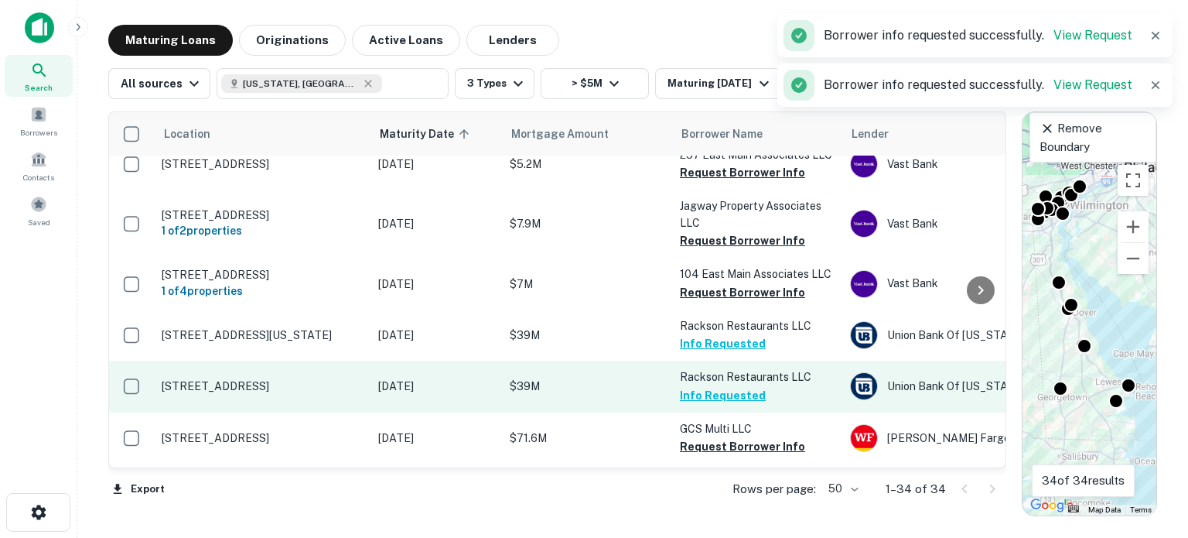
scroll to position [1083, 0]
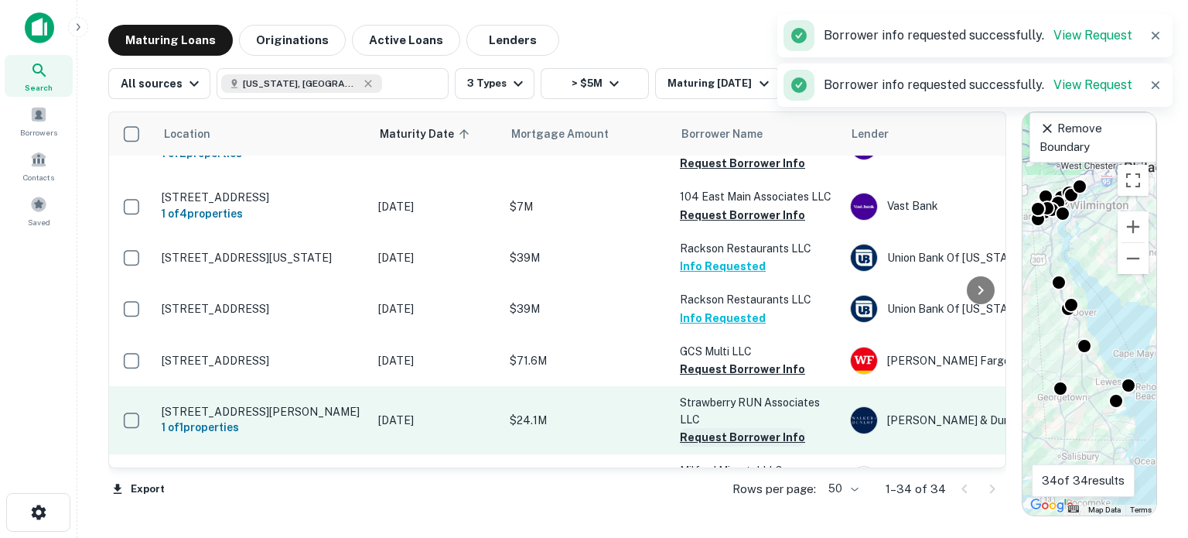
click at [691, 428] on button "Request Borrower Info" at bounding box center [742, 437] width 125 height 19
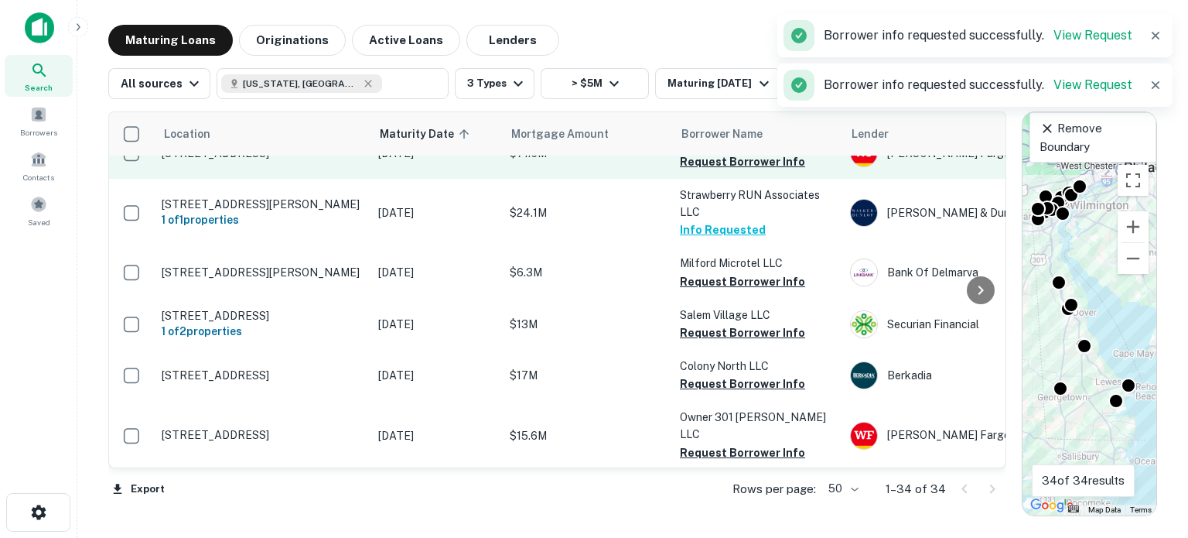
scroll to position [1315, 0]
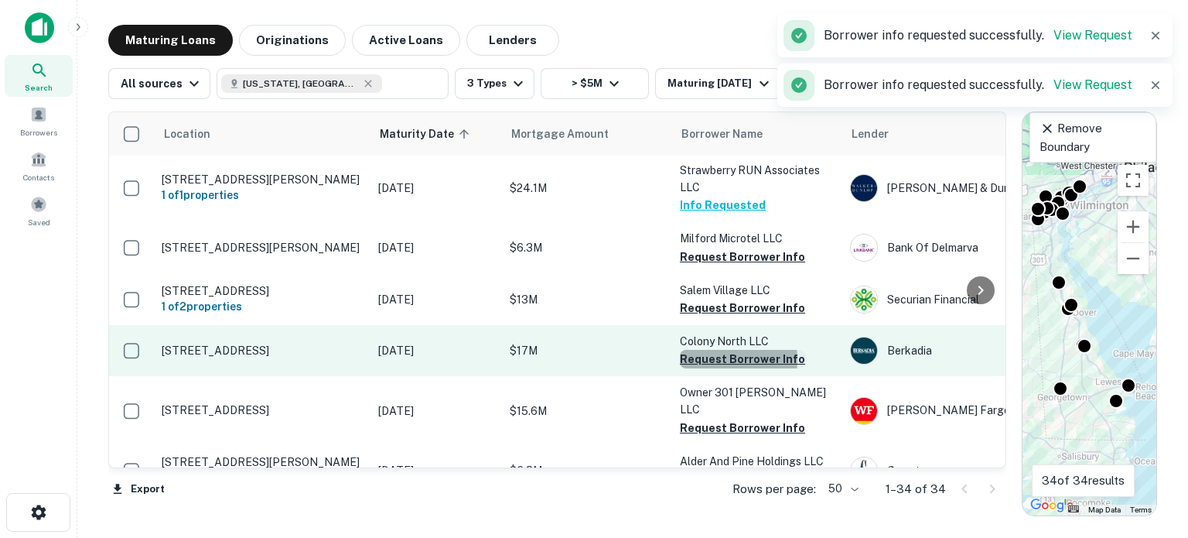
click at [689, 350] on button "Request Borrower Info" at bounding box center [742, 359] width 125 height 19
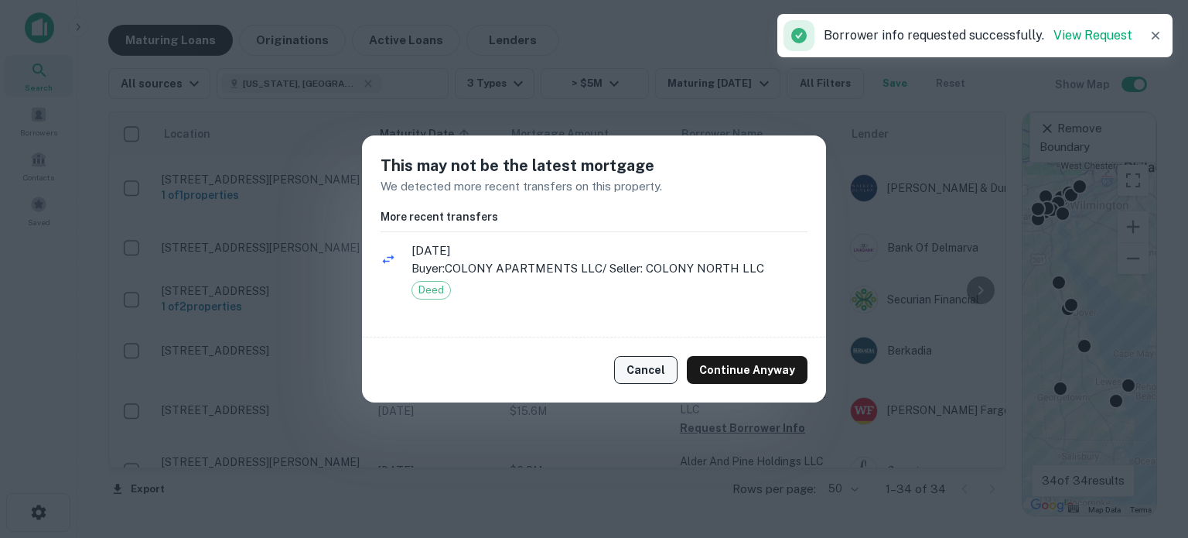
click at [669, 372] on button "Cancel" at bounding box center [645, 370] width 63 height 28
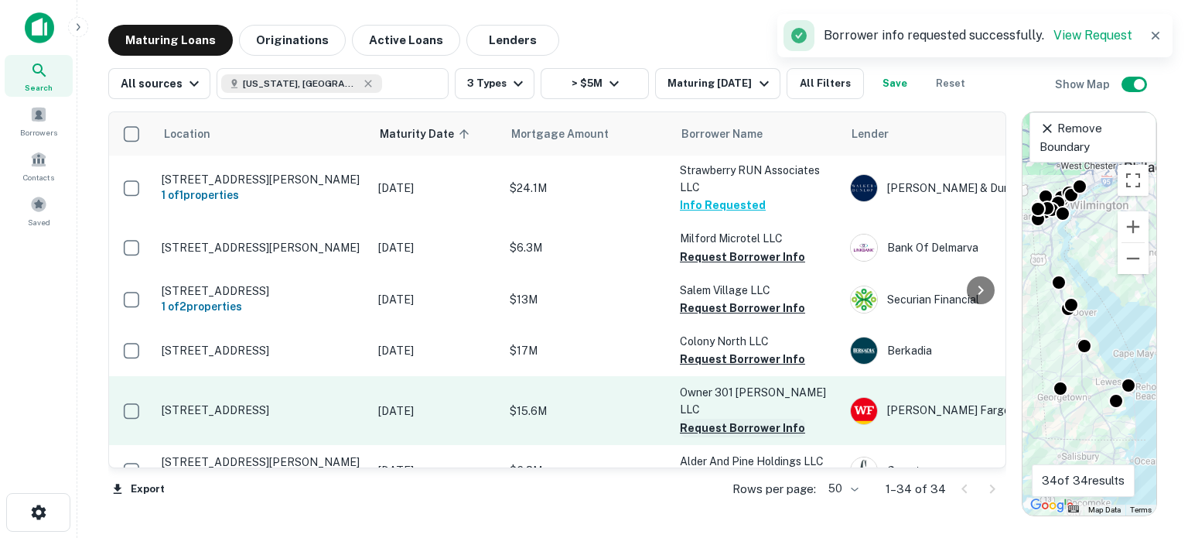
click at [699, 418] on button "Request Borrower Info" at bounding box center [742, 427] width 125 height 19
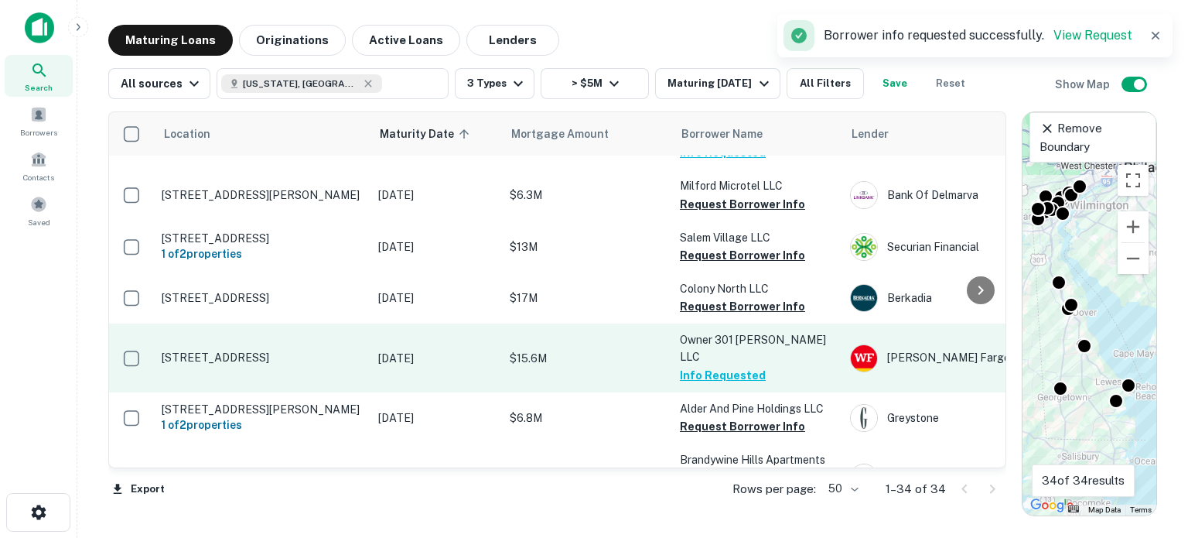
scroll to position [1392, 0]
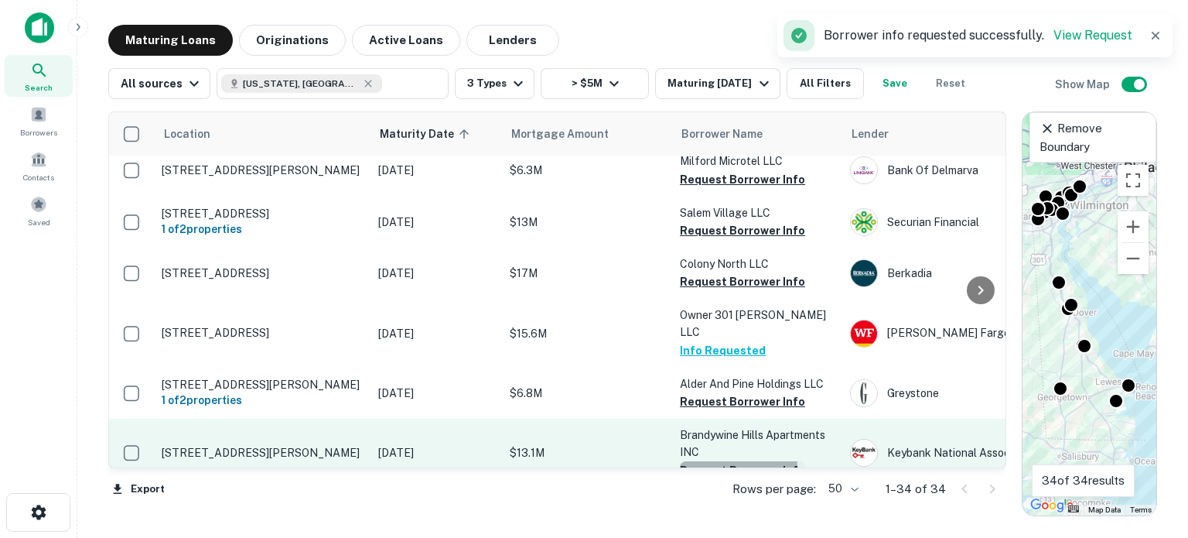
click at [694, 461] on button "Request Borrower Info" at bounding box center [742, 470] width 125 height 19
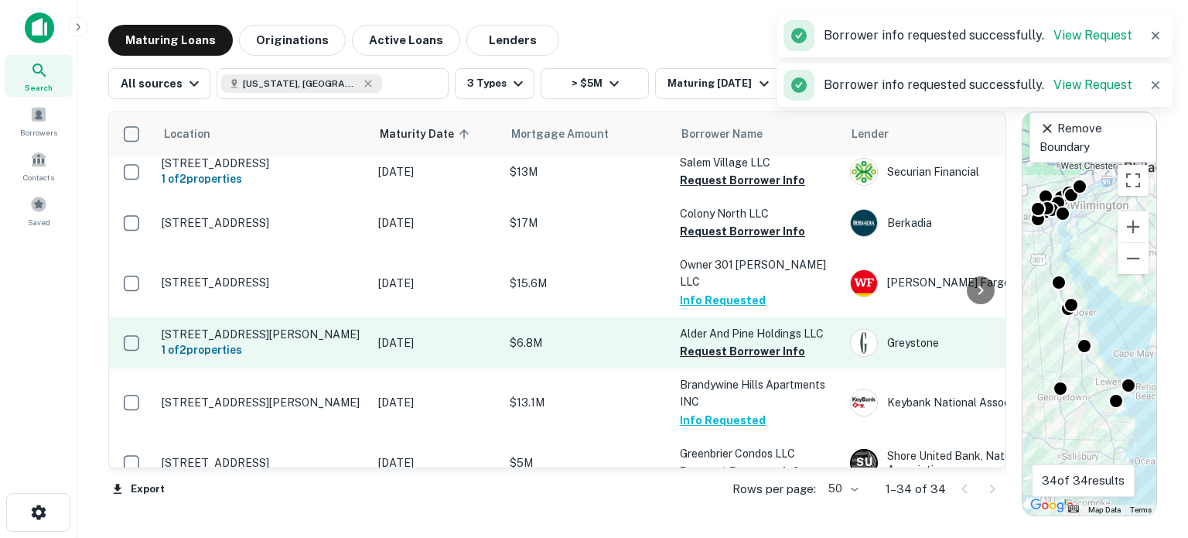
scroll to position [1470, 0]
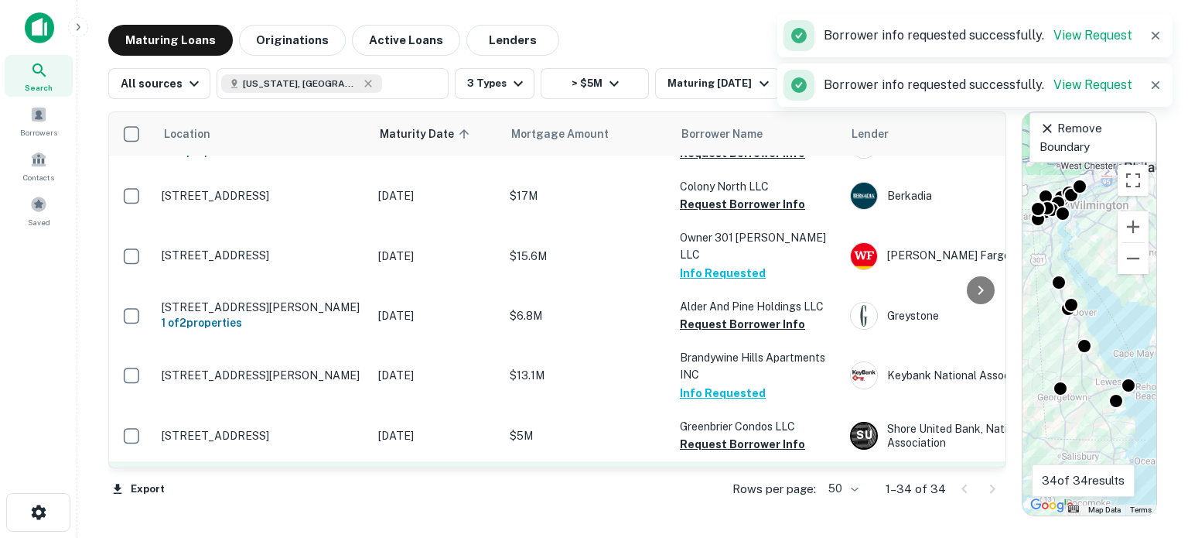
click at [696, 486] on button "Request Borrower Info" at bounding box center [742, 495] width 125 height 19
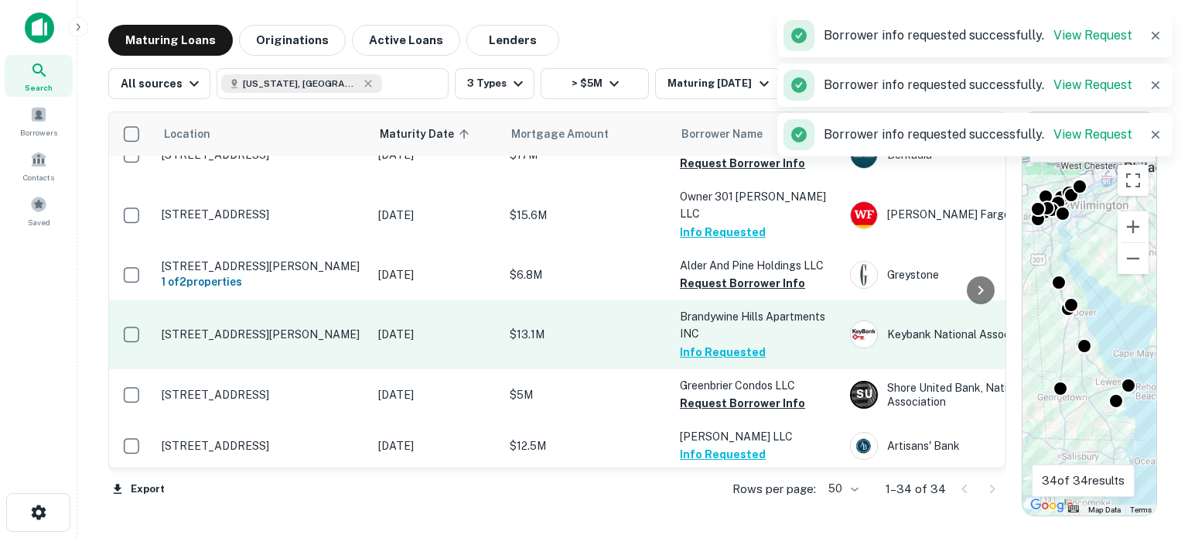
scroll to position [1531, 0]
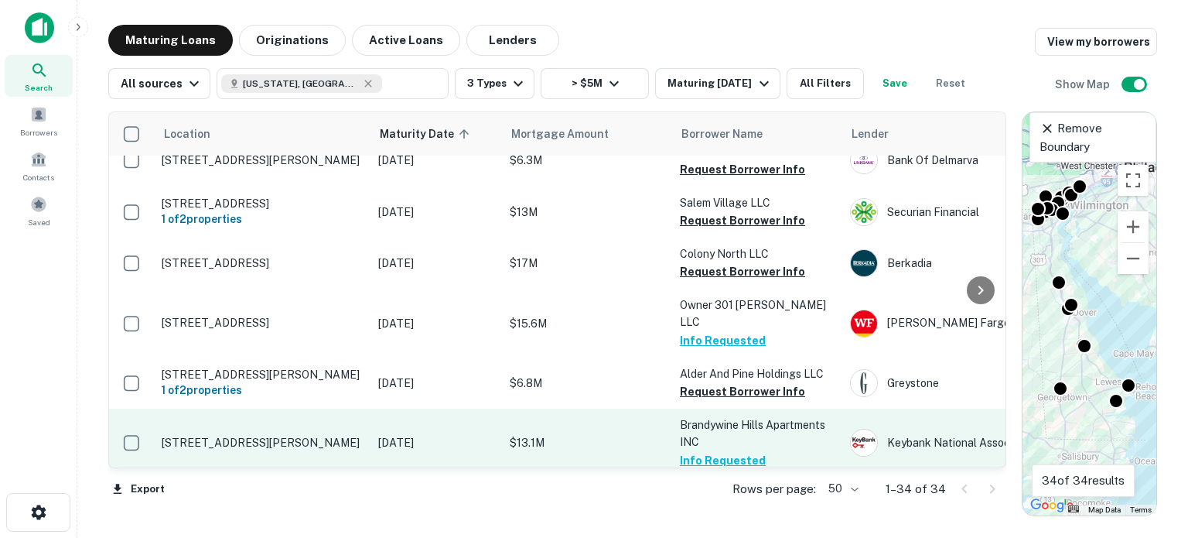
scroll to position [1376, 0]
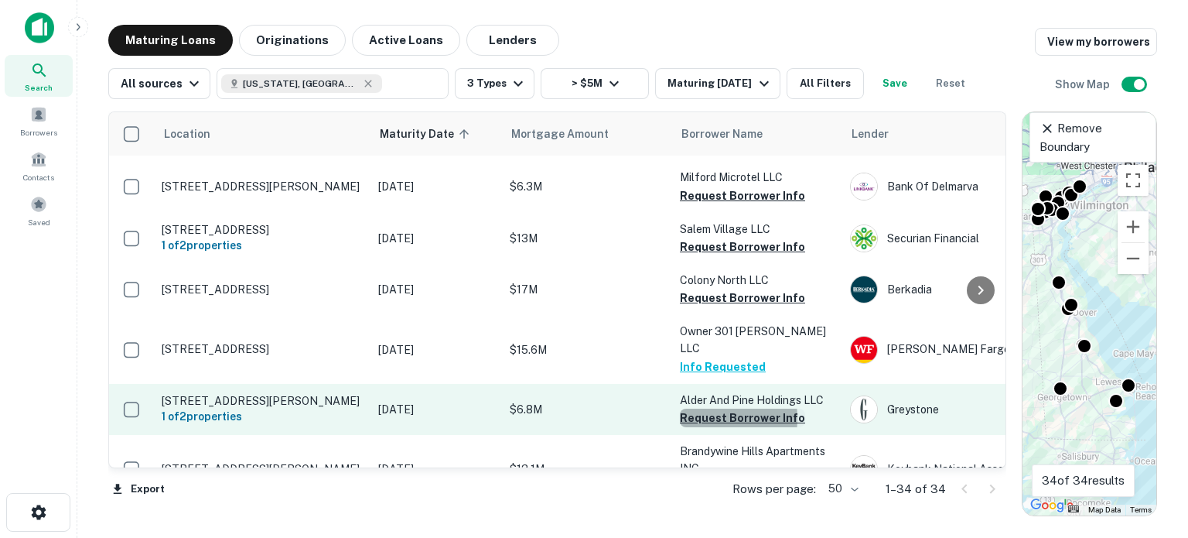
click at [688, 408] on button "Request Borrower Info" at bounding box center [742, 417] width 125 height 19
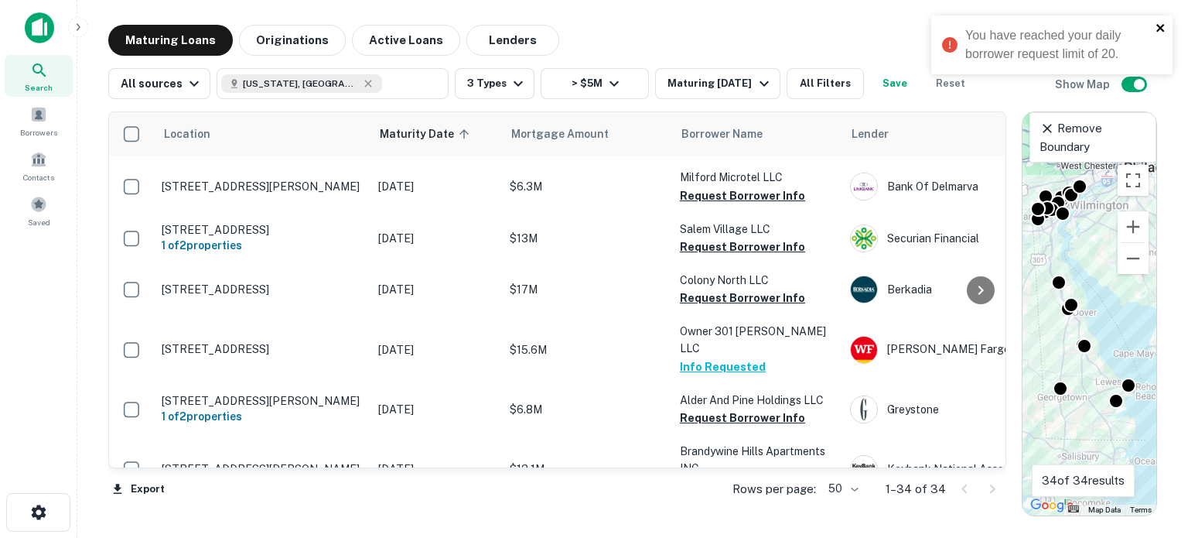
click at [1160, 26] on icon "close" at bounding box center [1160, 28] width 8 height 8
